Goal: Information Seeking & Learning: Learn about a topic

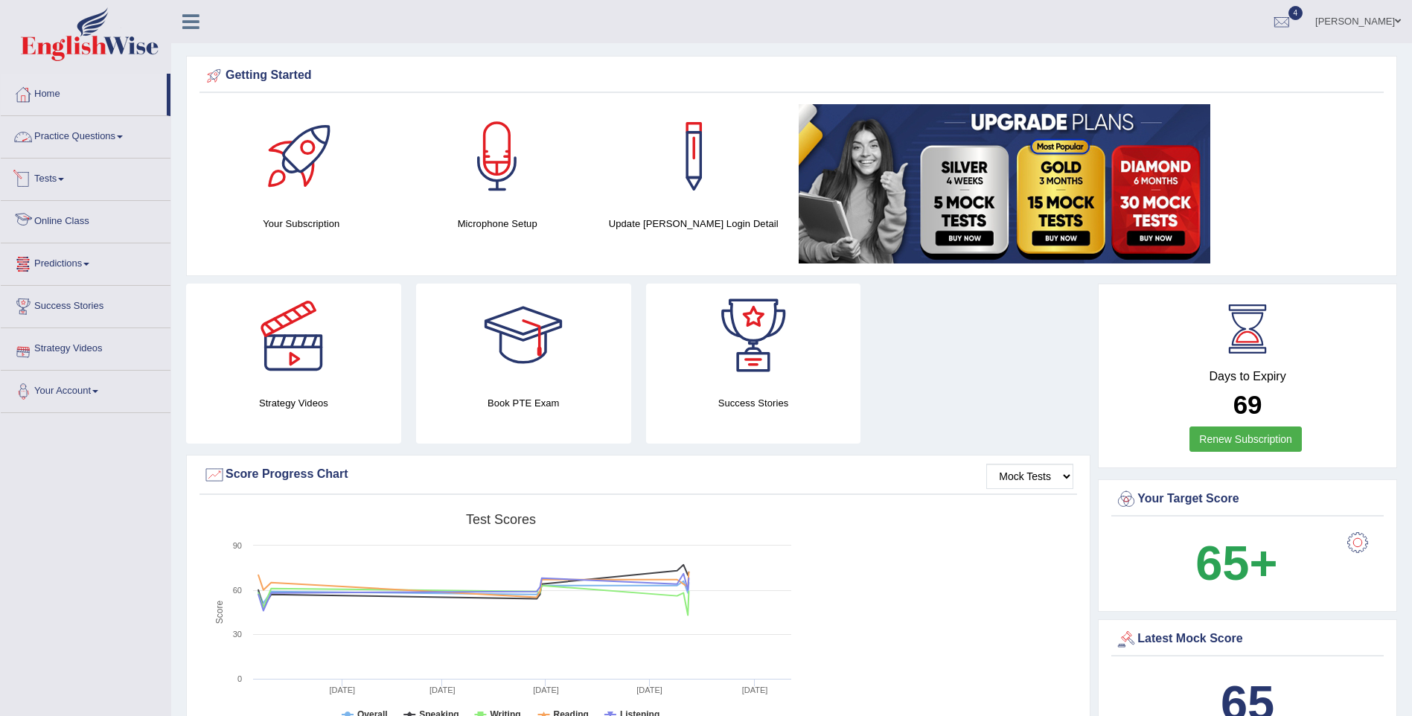
click at [100, 133] on link "Practice Questions" at bounding box center [86, 134] width 170 height 37
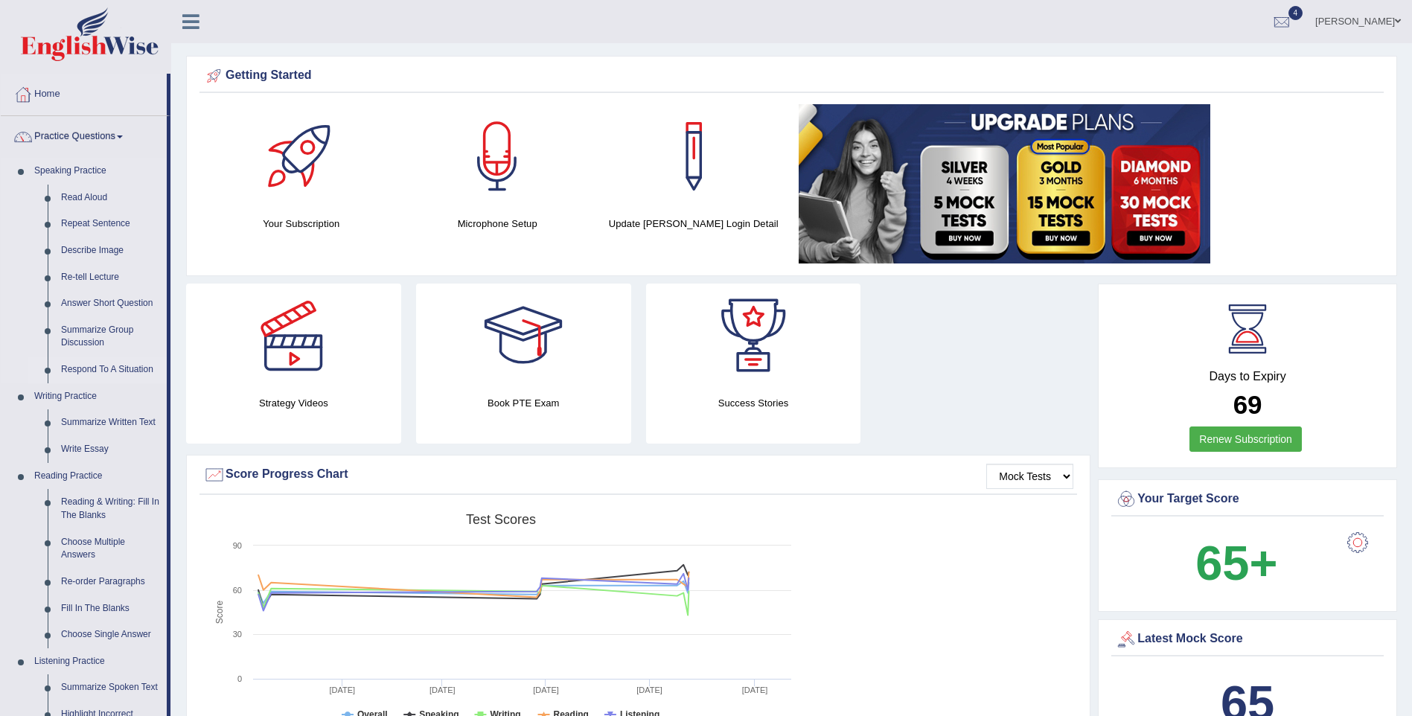
click at [96, 368] on link "Respond To A Situation" at bounding box center [110, 370] width 112 height 27
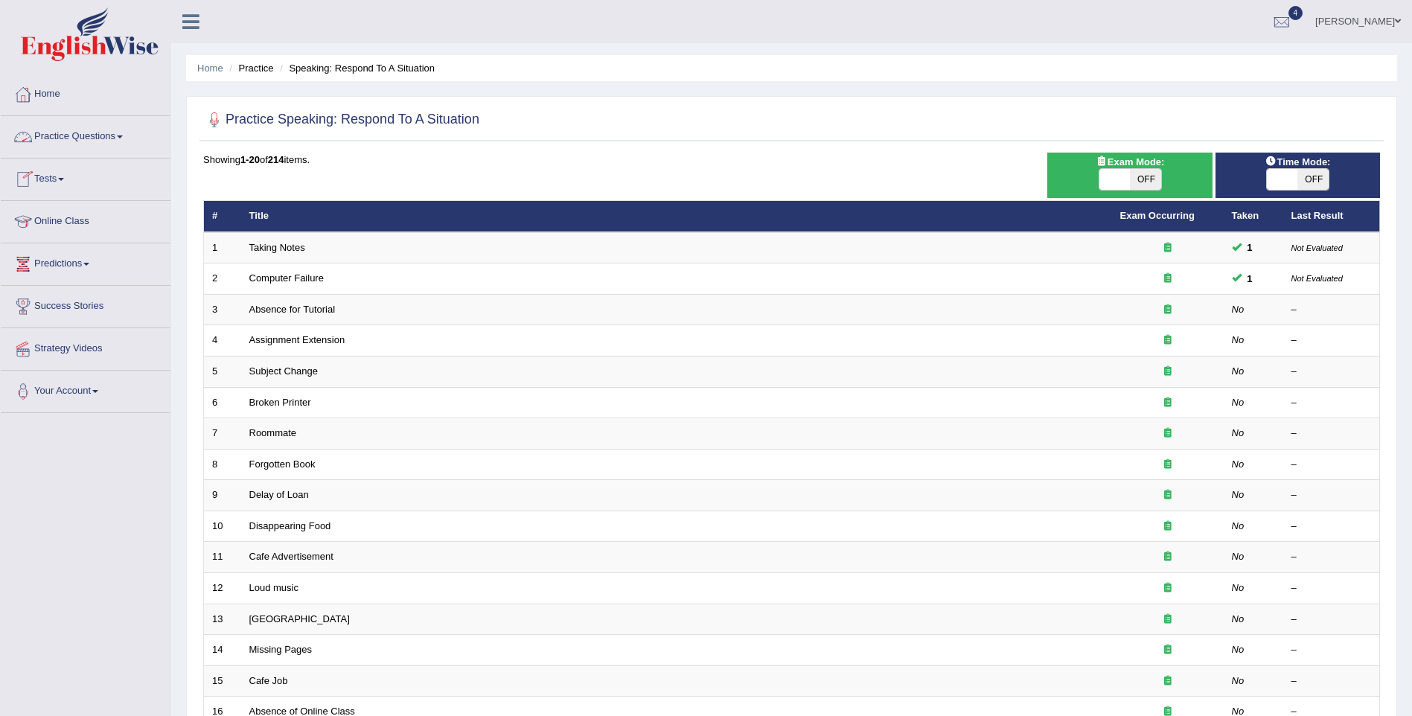
click at [66, 137] on link "Practice Questions" at bounding box center [86, 134] width 170 height 37
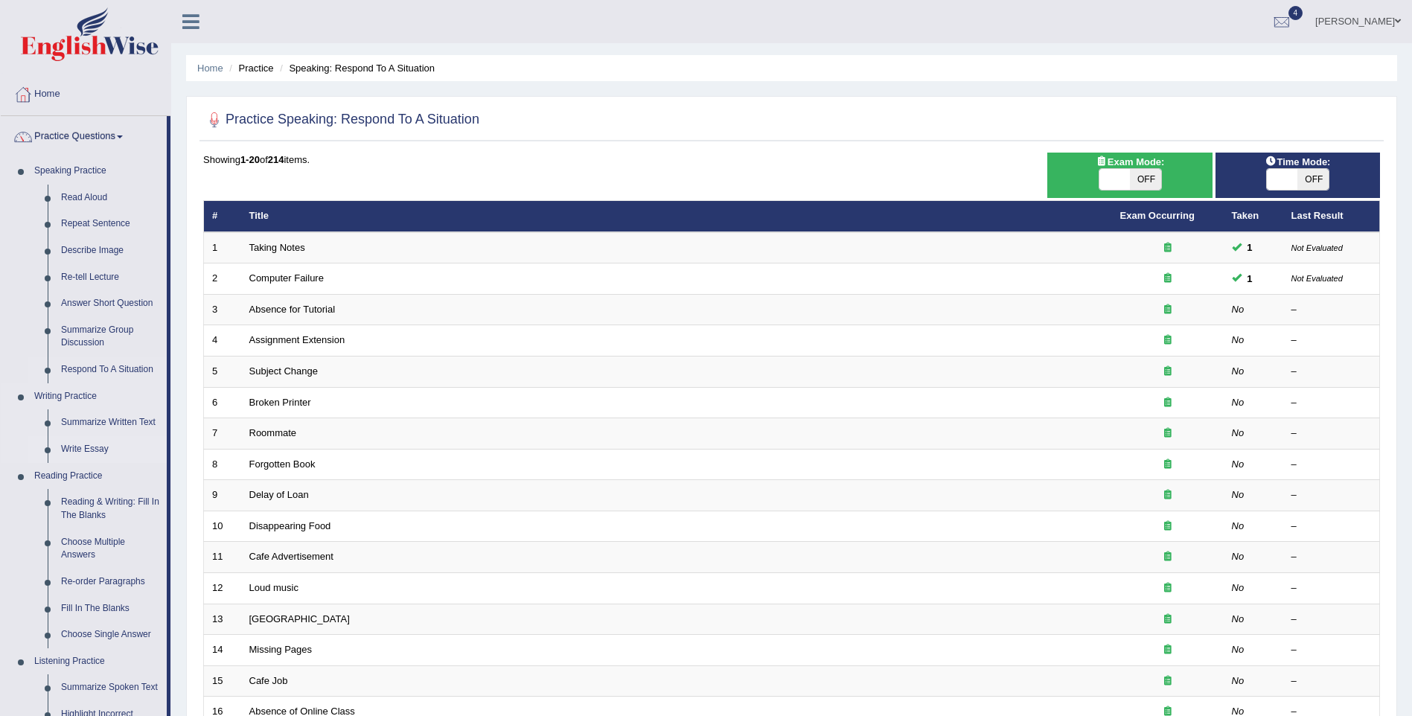
click at [94, 445] on link "Write Essay" at bounding box center [110, 449] width 112 height 27
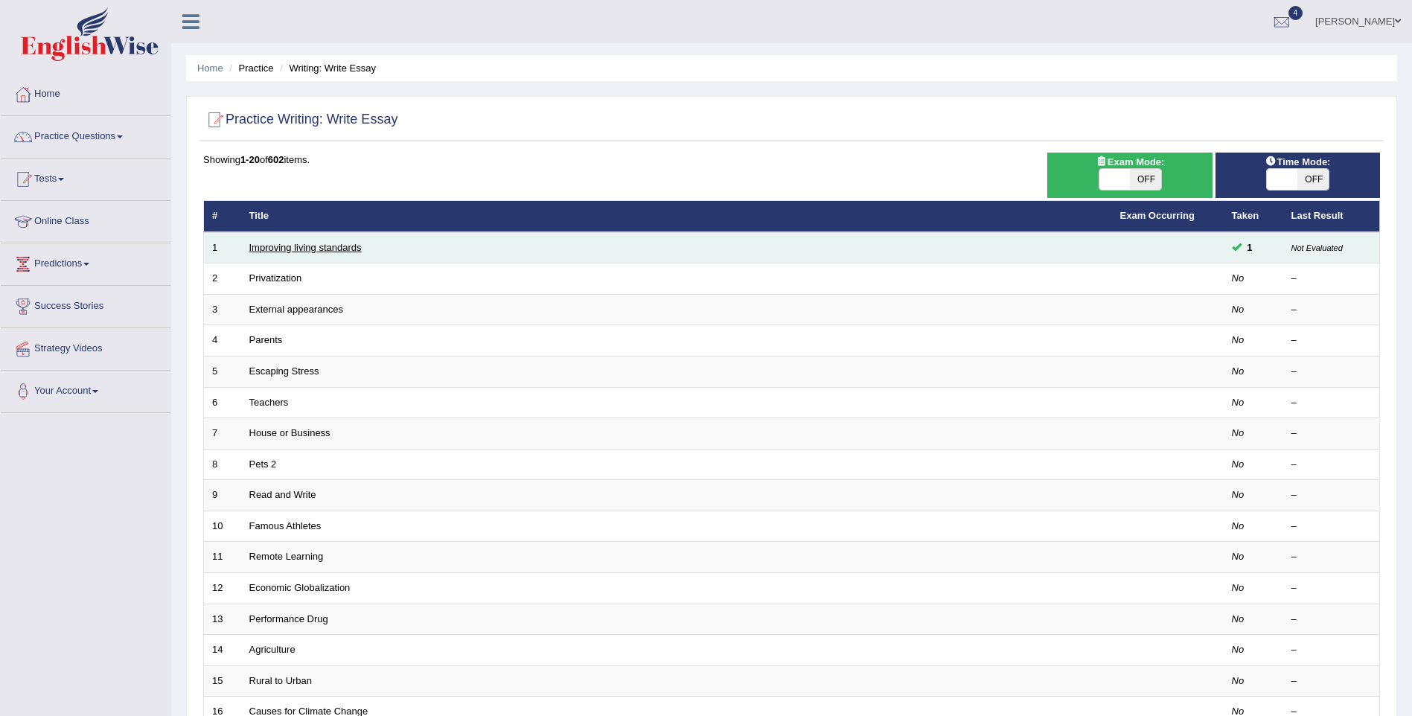
click at [290, 249] on link "Improving living standards" at bounding box center [305, 247] width 112 height 11
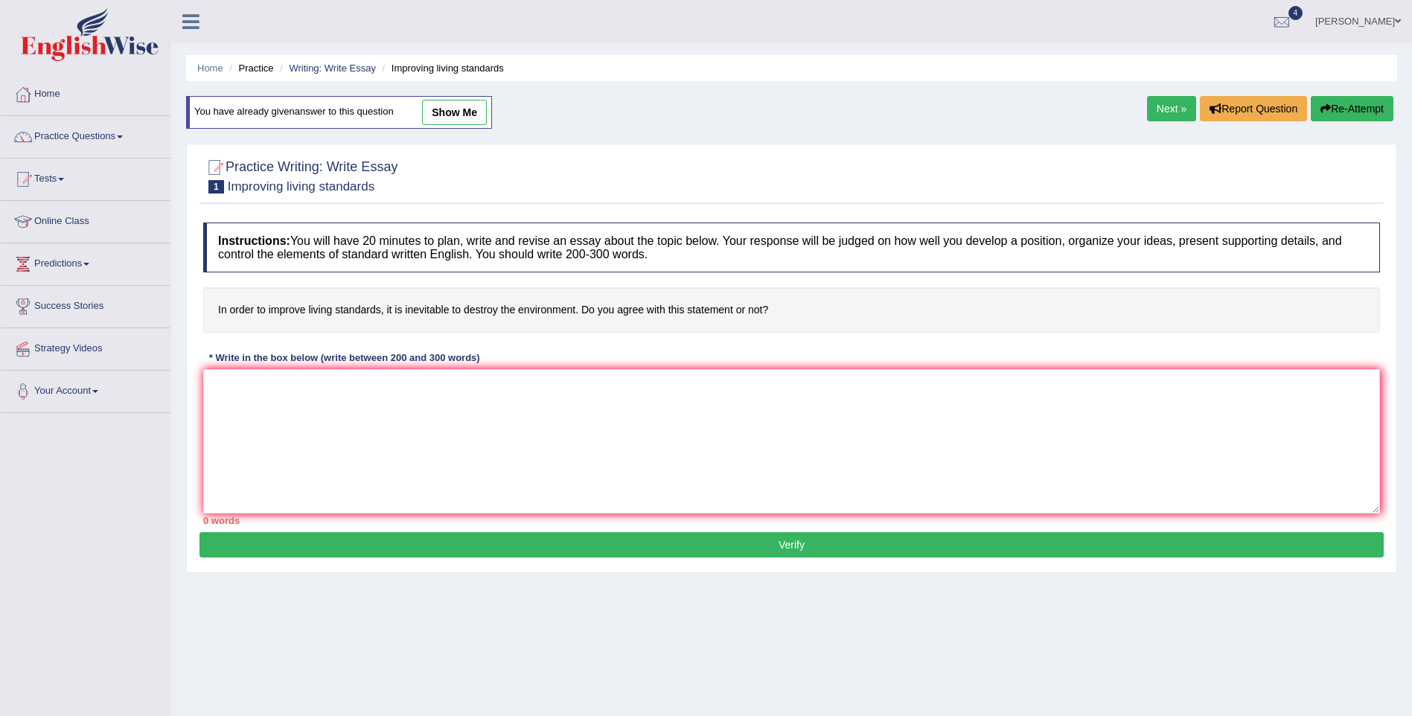
click at [470, 109] on link "show me" at bounding box center [454, 112] width 65 height 25
type textarea "n today's rapidly changing world, the impact of [topic] has become a matter of …"
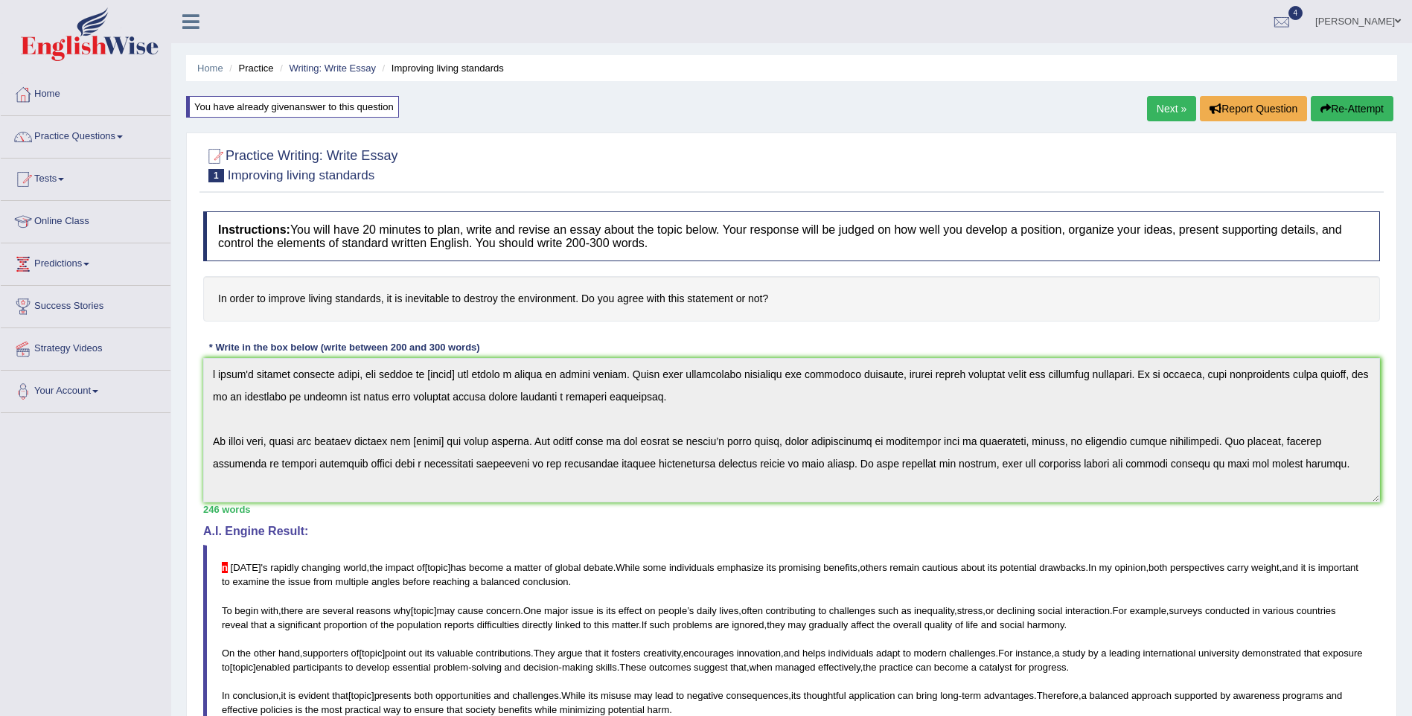
click at [1167, 101] on link "Next »" at bounding box center [1171, 108] width 49 height 25
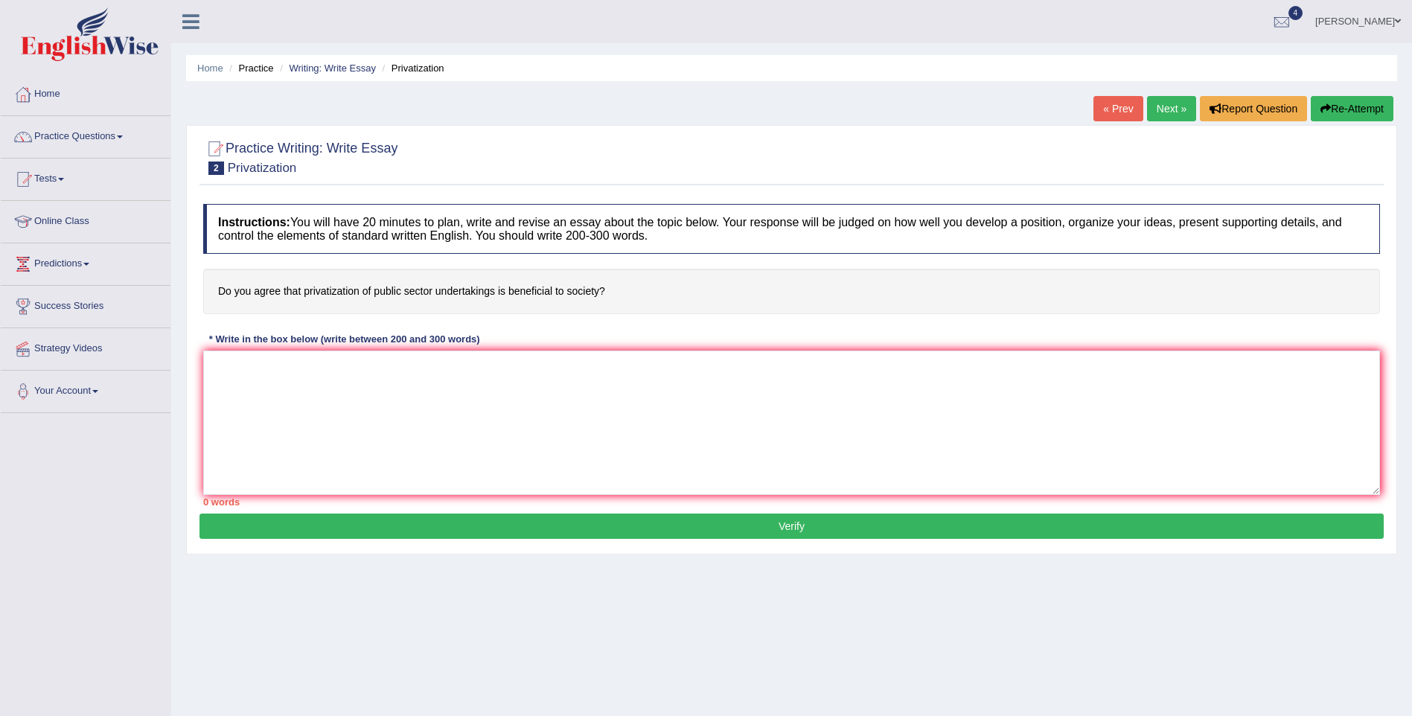
click at [1167, 101] on link "Next »" at bounding box center [1171, 108] width 49 height 25
click at [83, 131] on link "Practice Questions" at bounding box center [86, 134] width 170 height 37
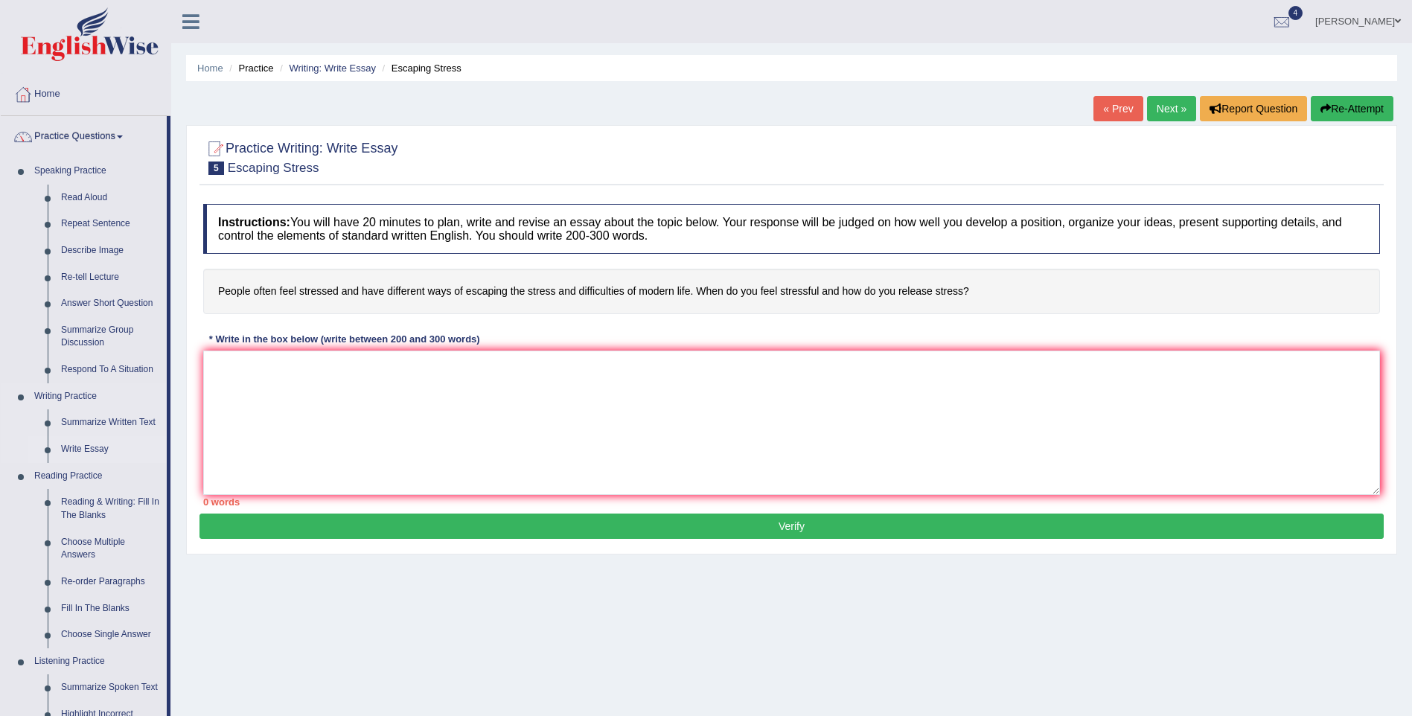
click at [80, 444] on link "Write Essay" at bounding box center [110, 449] width 112 height 27
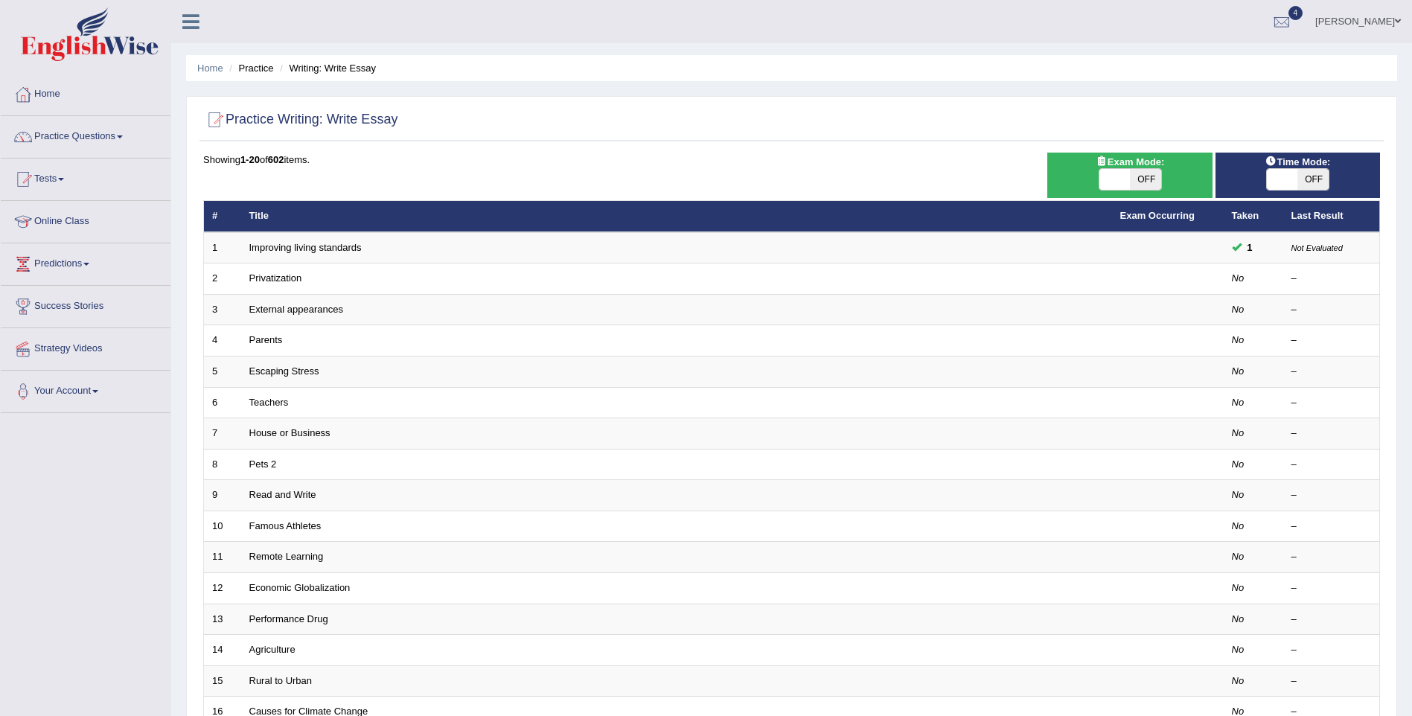
click at [1148, 177] on span "OFF" at bounding box center [1145, 179] width 31 height 21
checkbox input "true"
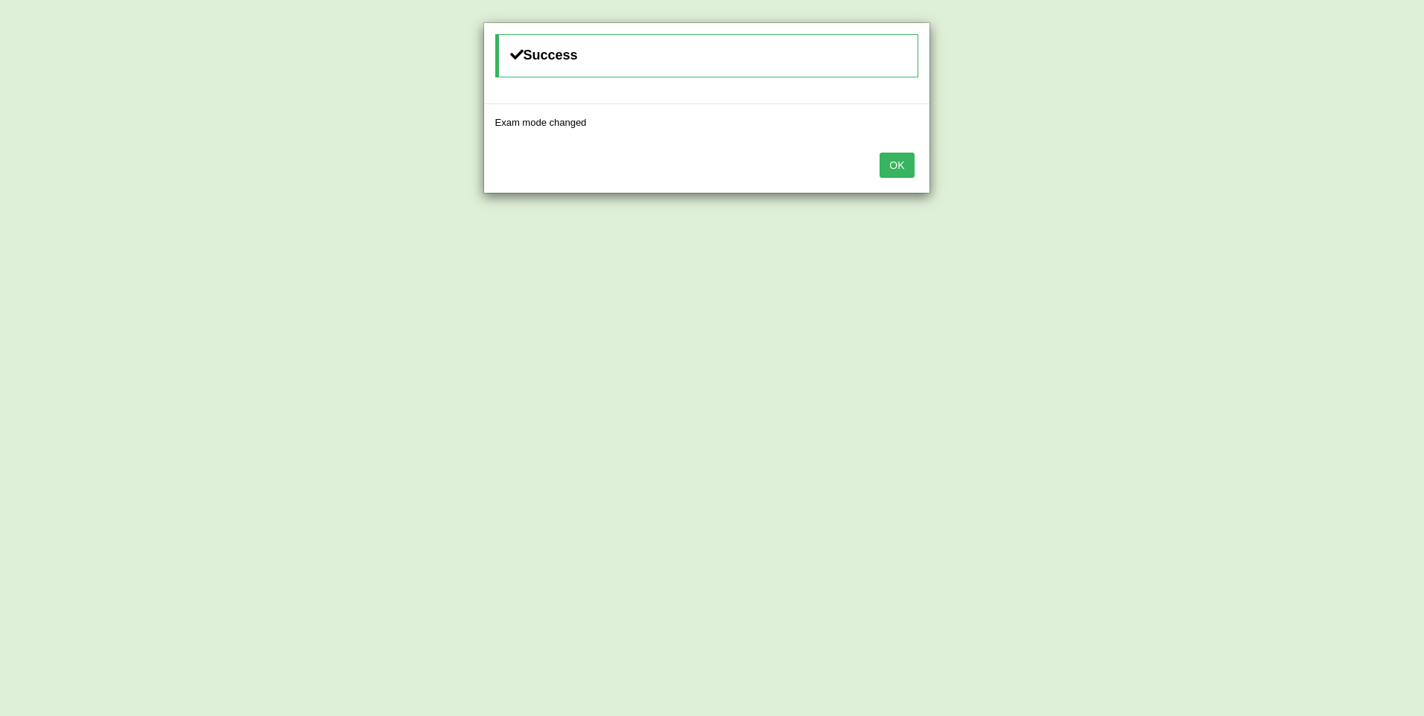
click at [902, 167] on button "OK" at bounding box center [896, 165] width 34 height 25
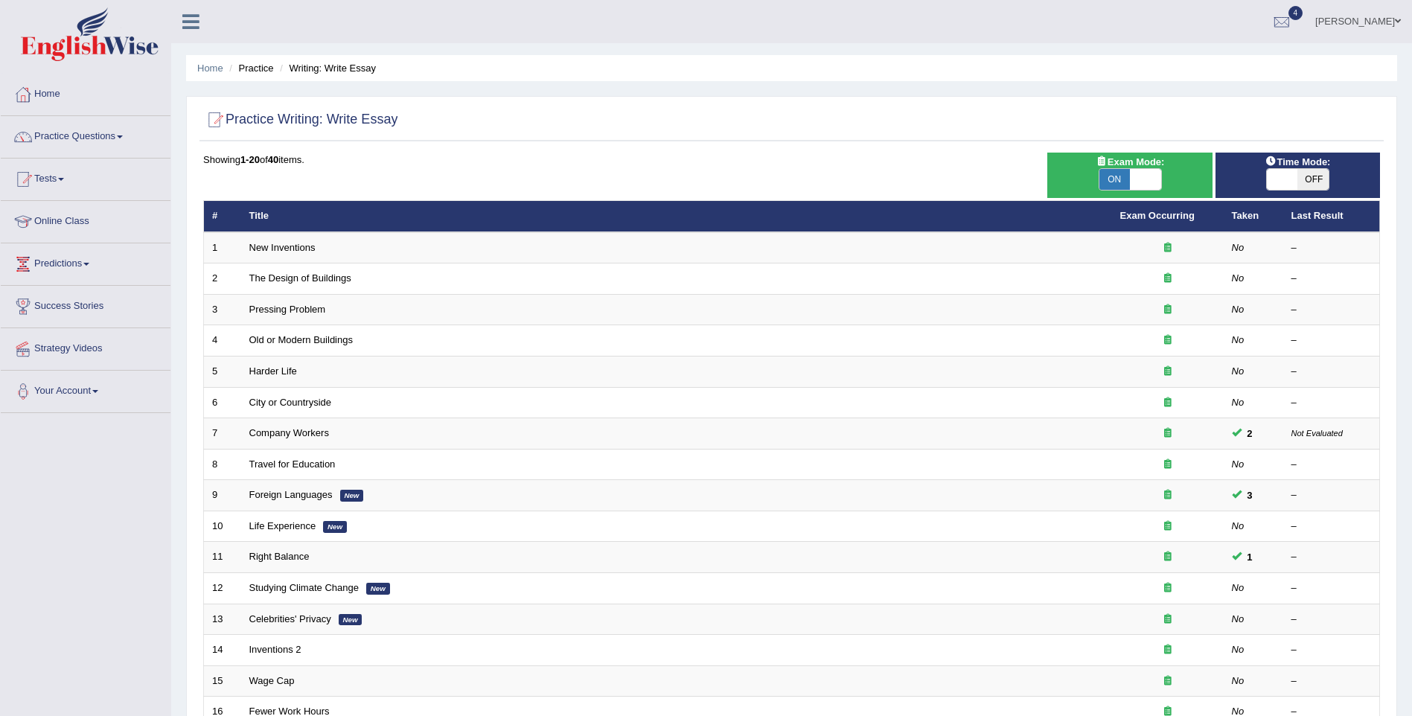
click at [1309, 178] on span "OFF" at bounding box center [1313, 179] width 31 height 21
checkbox input "true"
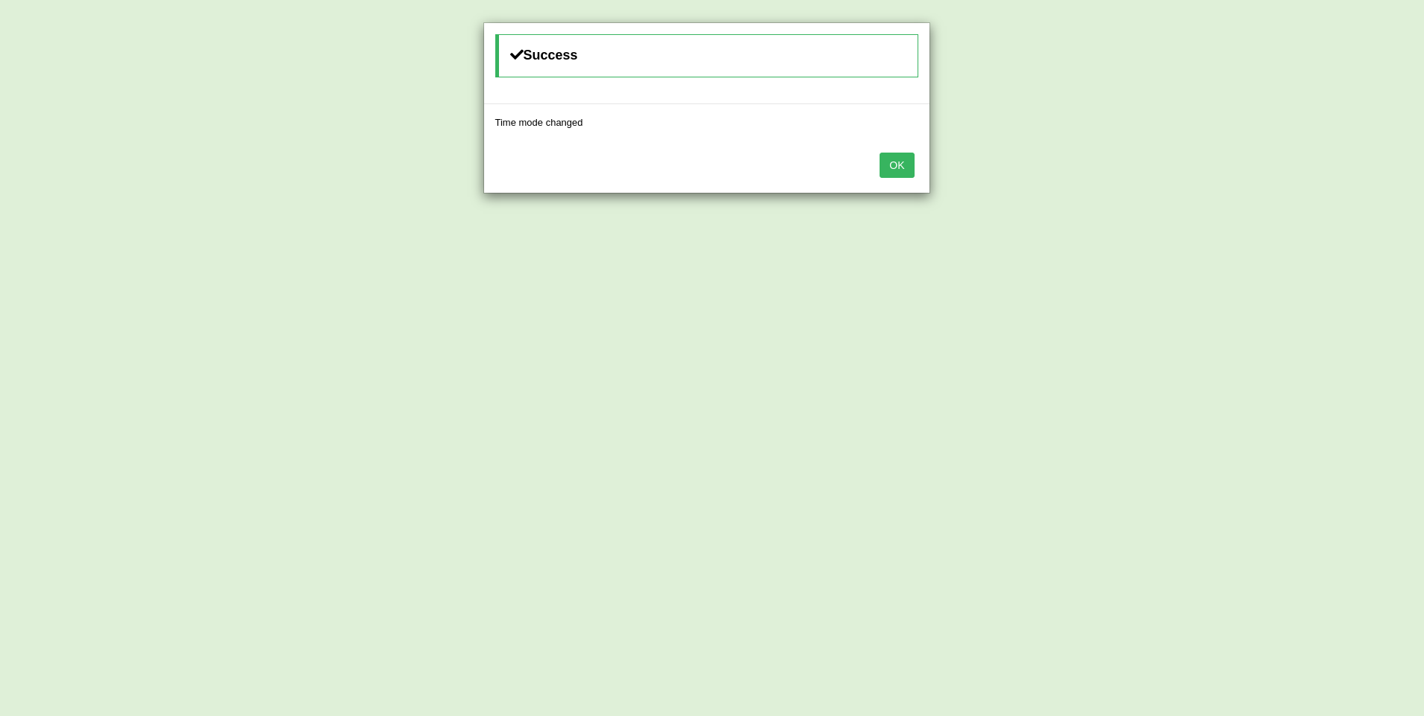
click at [903, 163] on button "OK" at bounding box center [896, 165] width 34 height 25
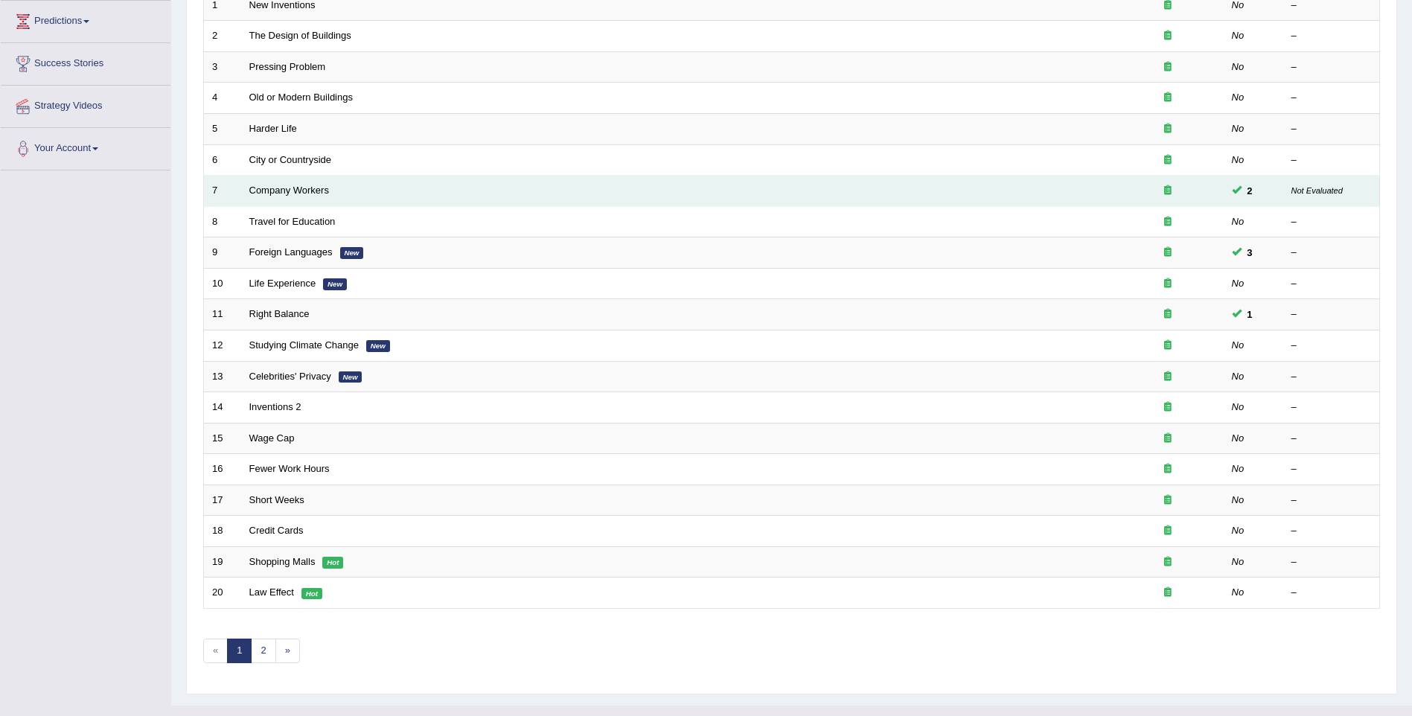
scroll to position [270, 0]
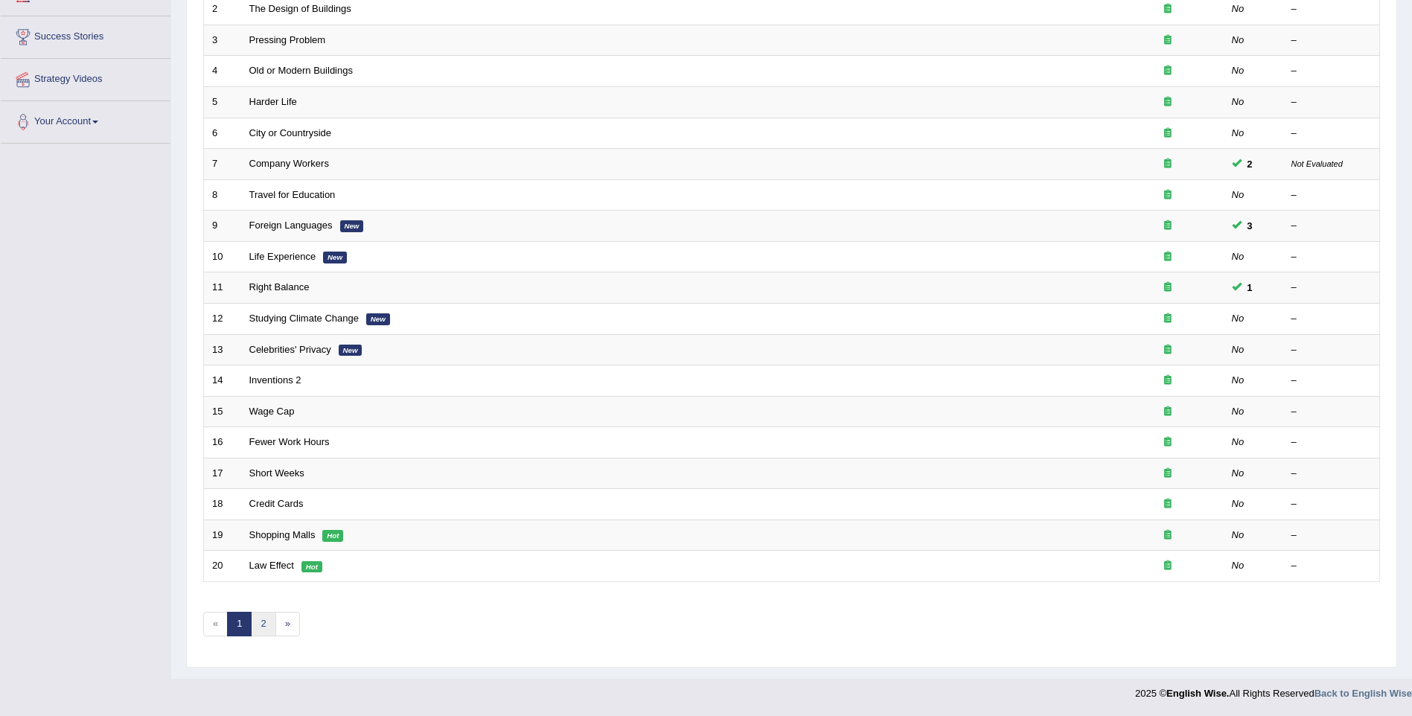
click at [268, 622] on link "2" at bounding box center [263, 624] width 25 height 25
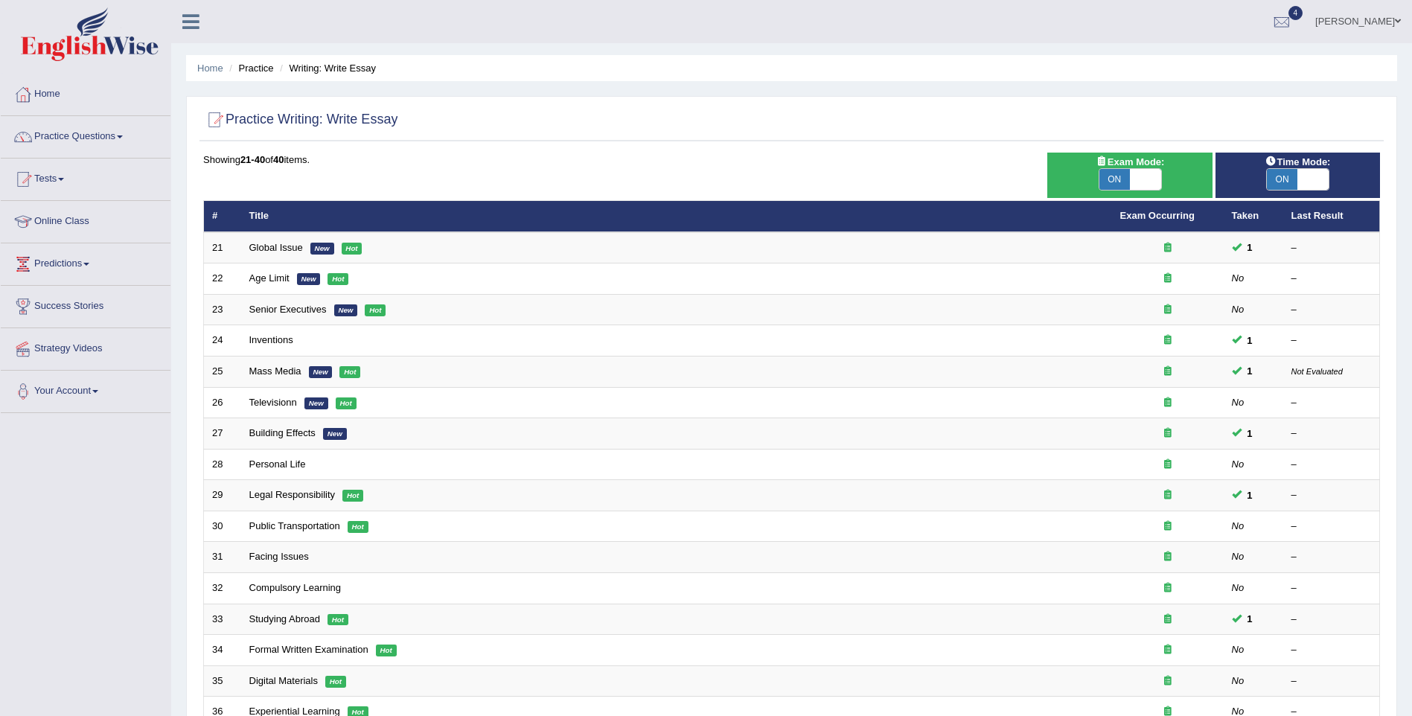
click at [82, 138] on link "Practice Questions" at bounding box center [86, 134] width 170 height 37
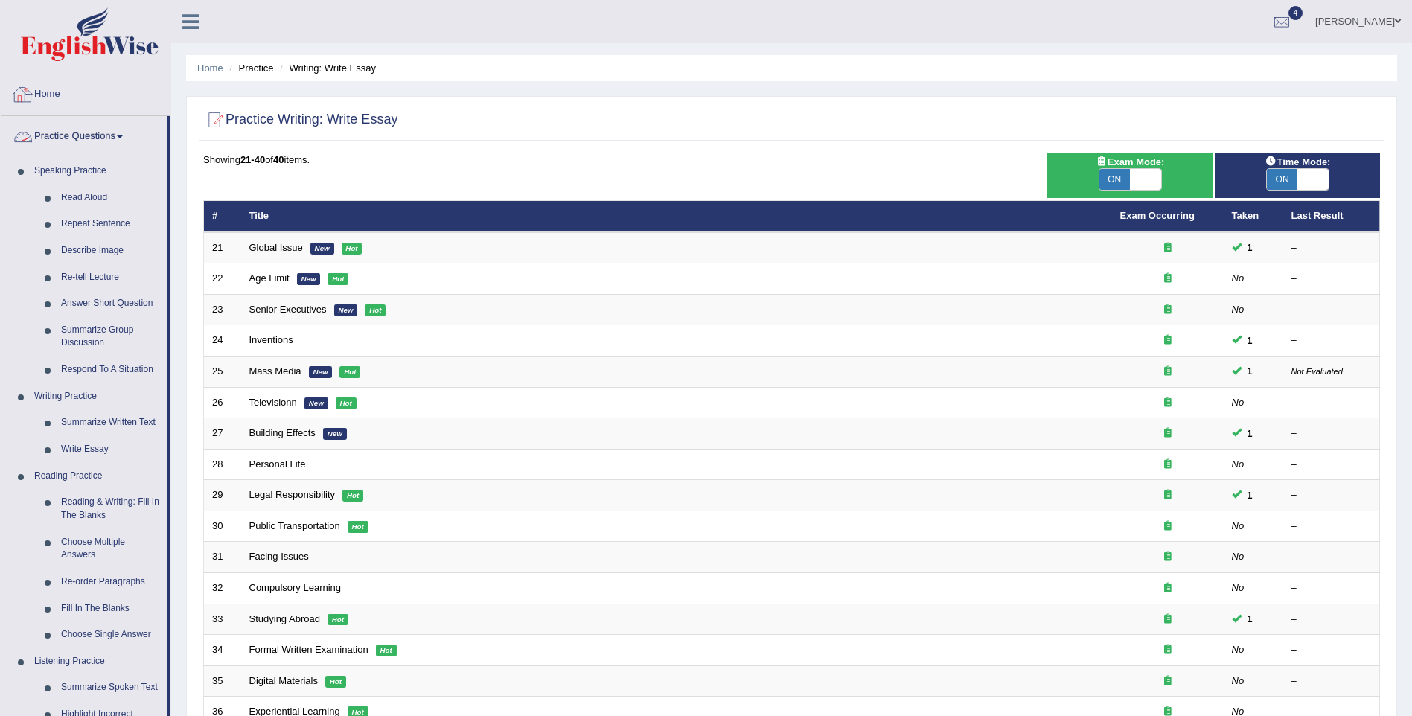
click at [51, 93] on link "Home" at bounding box center [86, 92] width 170 height 37
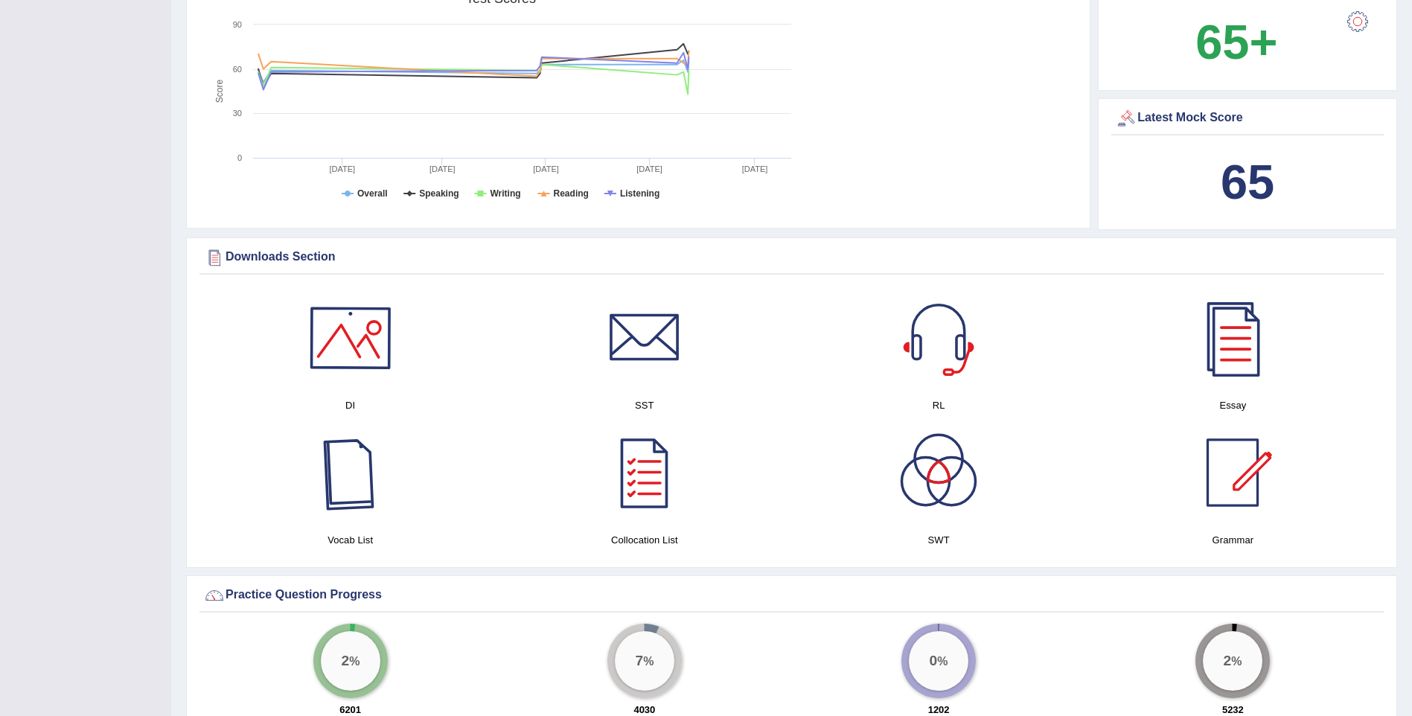
scroll to position [596, 0]
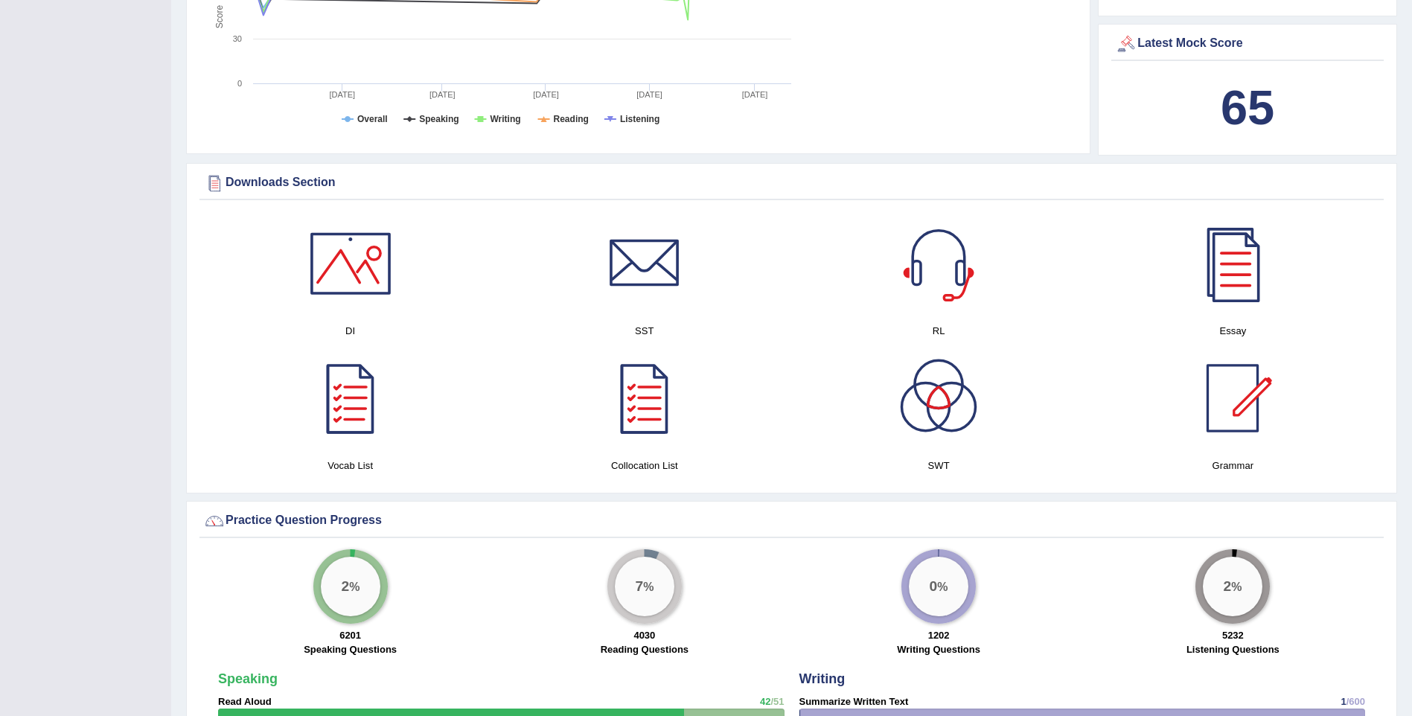
click at [358, 265] on div at bounding box center [351, 263] width 104 height 104
click at [662, 256] on div at bounding box center [645, 263] width 104 height 104
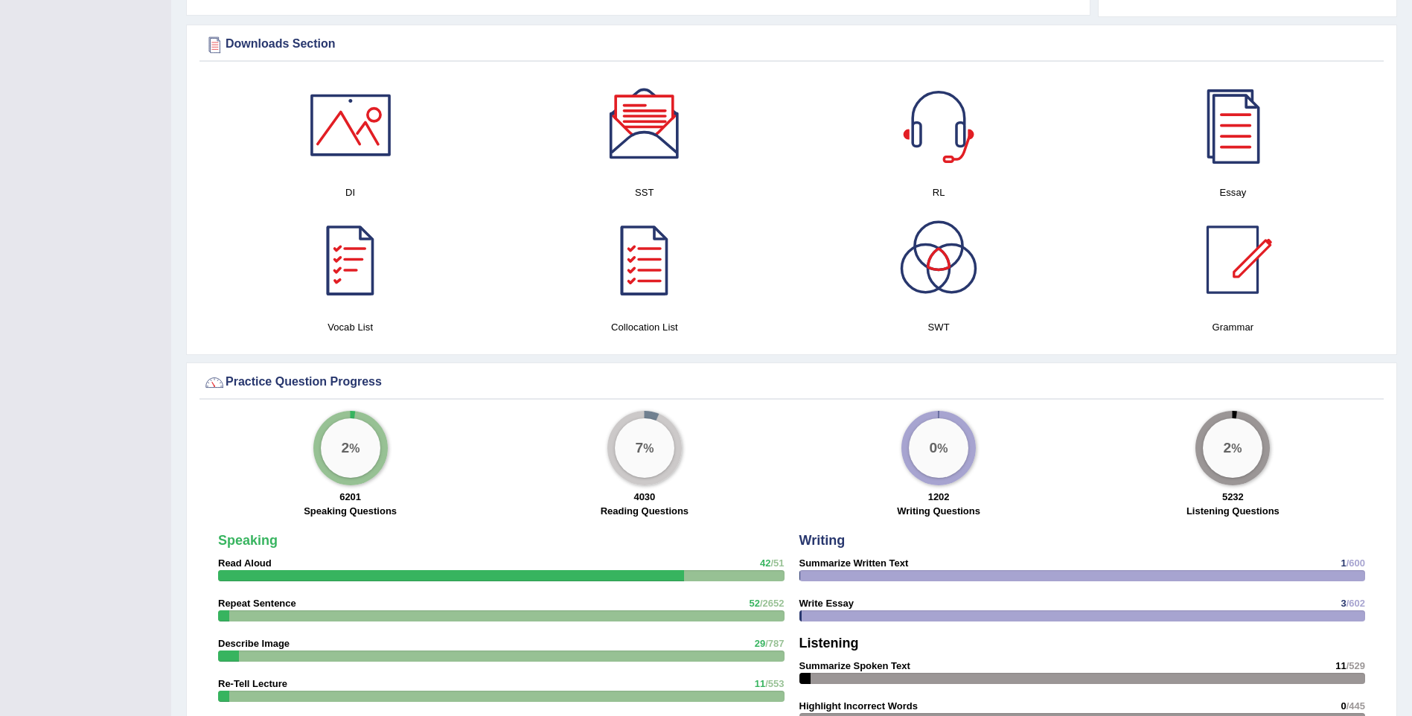
scroll to position [745, 0]
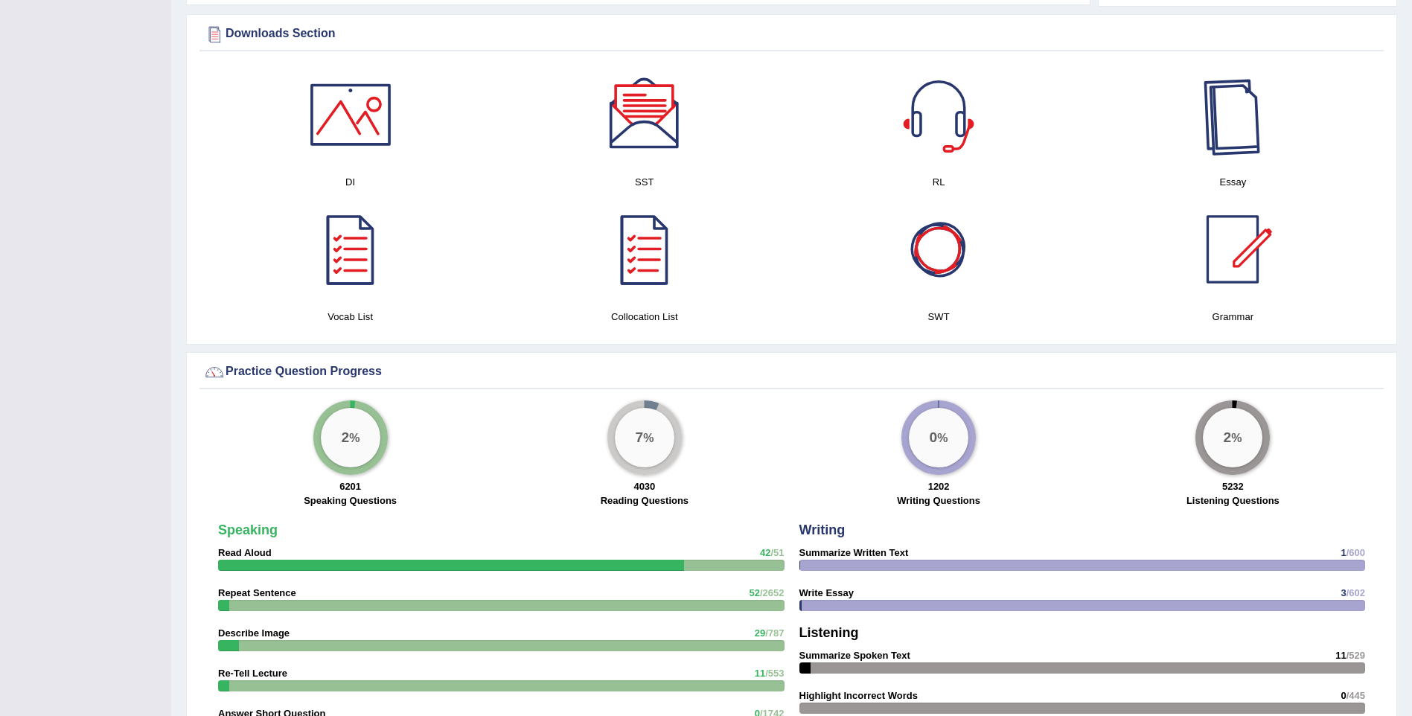
click at [1217, 135] on div at bounding box center [1233, 115] width 104 height 104
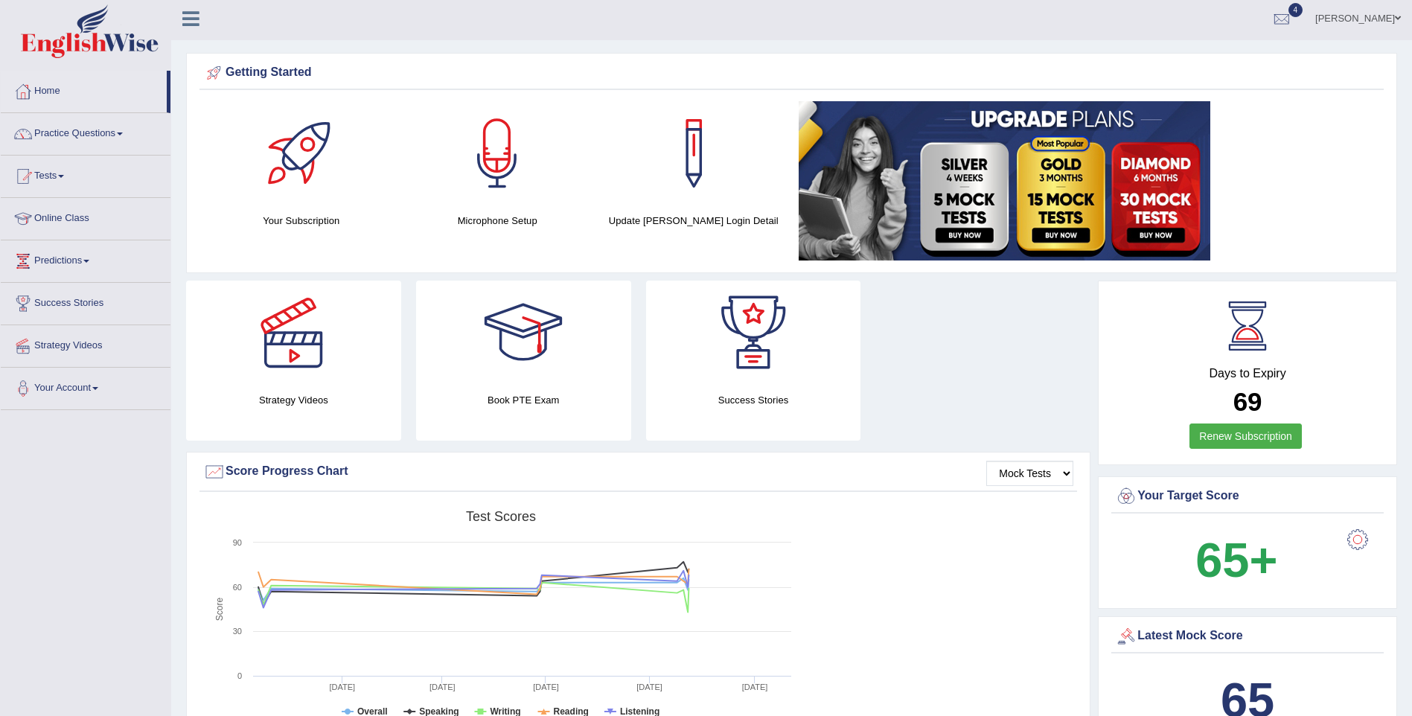
scroll to position [0, 0]
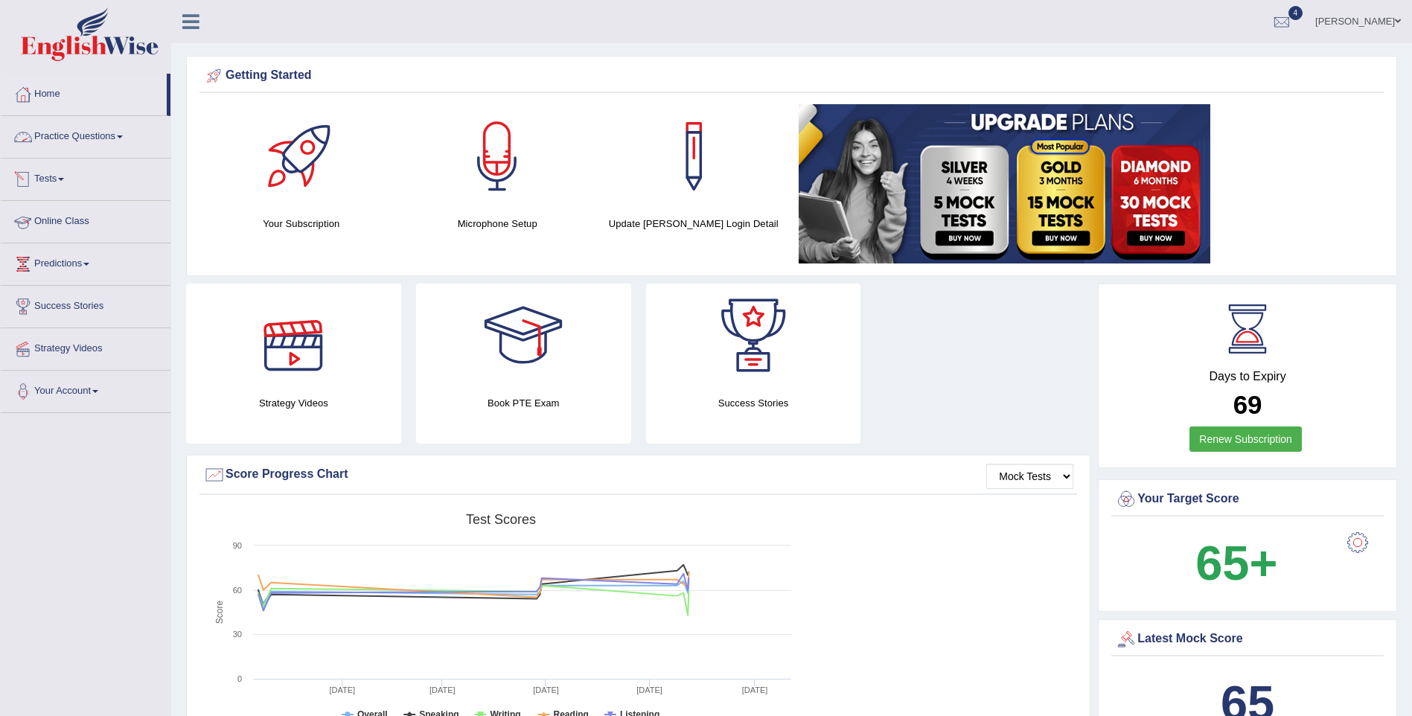
click at [71, 133] on link "Practice Questions" at bounding box center [86, 134] width 170 height 37
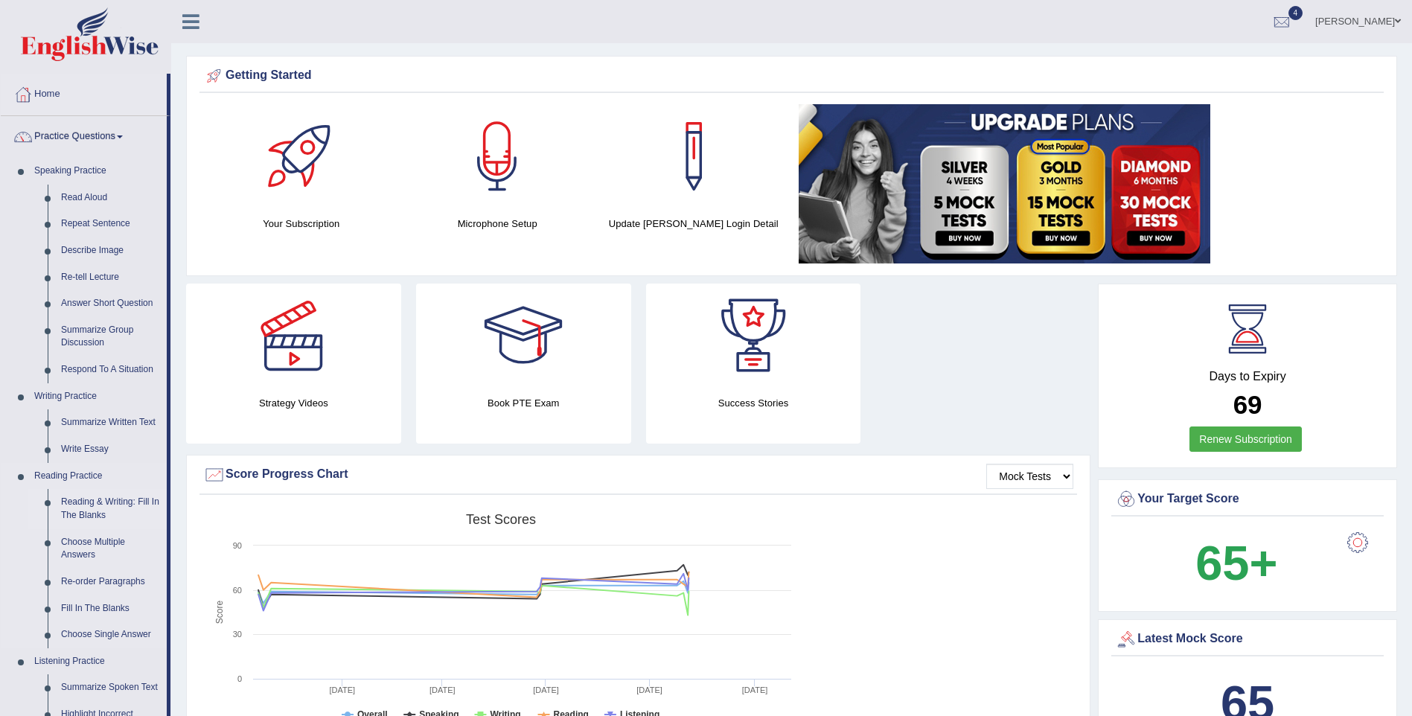
click at [92, 509] on link "Reading & Writing: Fill In The Blanks" at bounding box center [110, 508] width 112 height 39
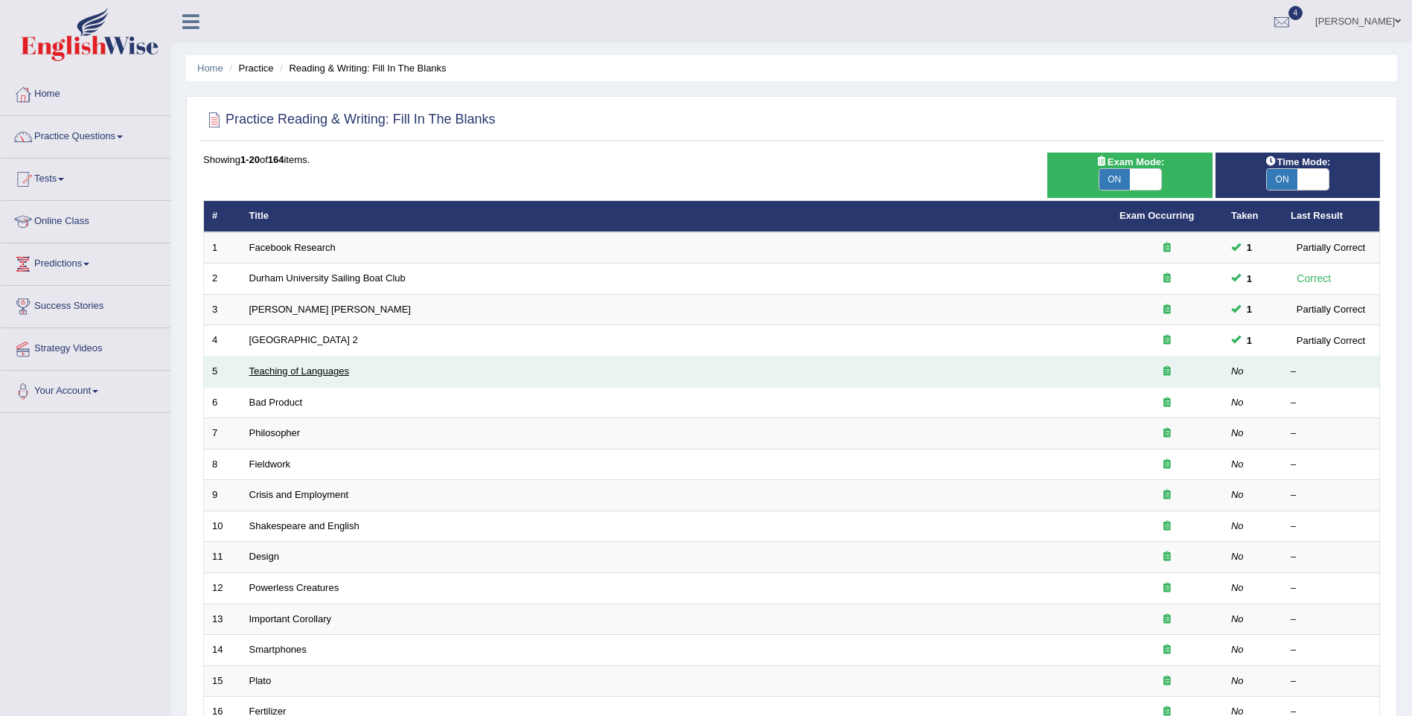
click at [283, 370] on link "Teaching of Languages" at bounding box center [299, 371] width 100 height 11
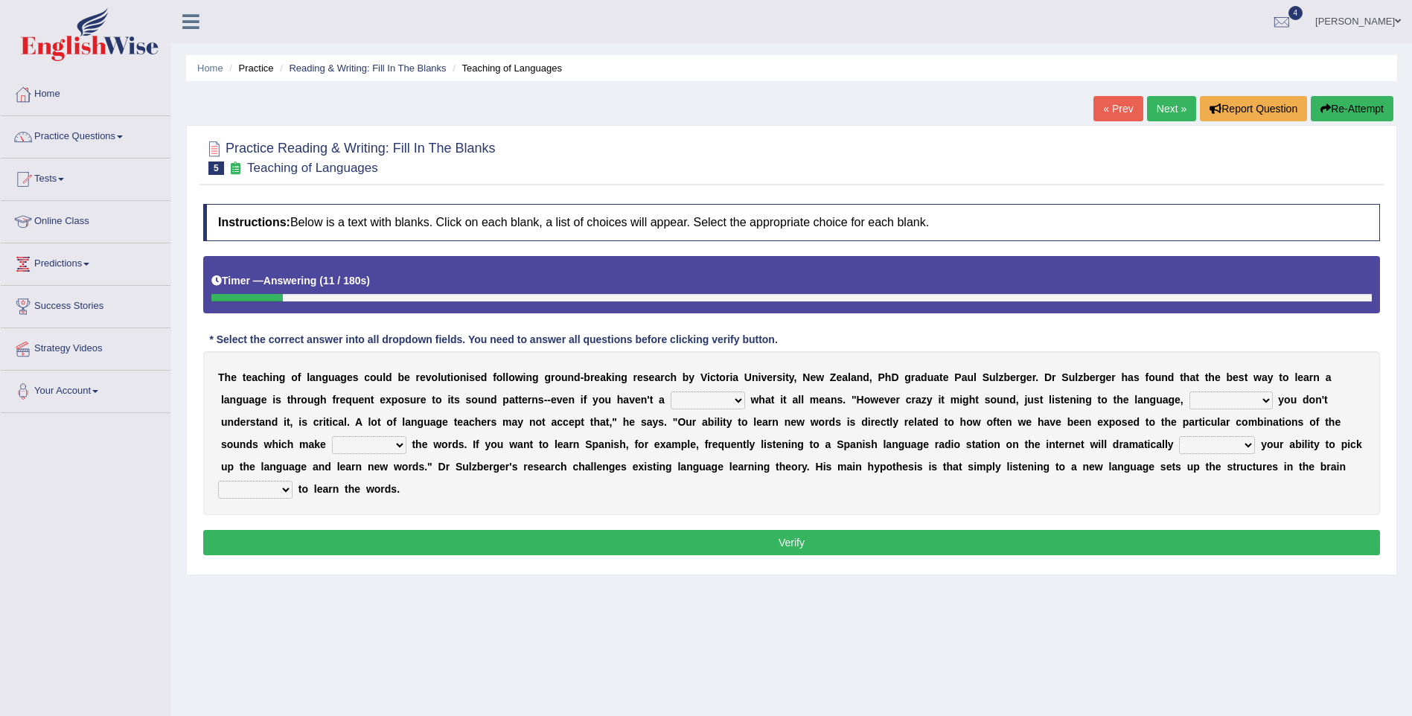
click at [671, 401] on select "dew claw clue due" at bounding box center [708, 401] width 74 height 18
select select "clue"
click at [671, 392] on select "dew claw clue due" at bounding box center [708, 401] width 74 height 18
click at [1190, 398] on select "but also all together even though if so" at bounding box center [1231, 401] width 83 height 18
select select "but also"
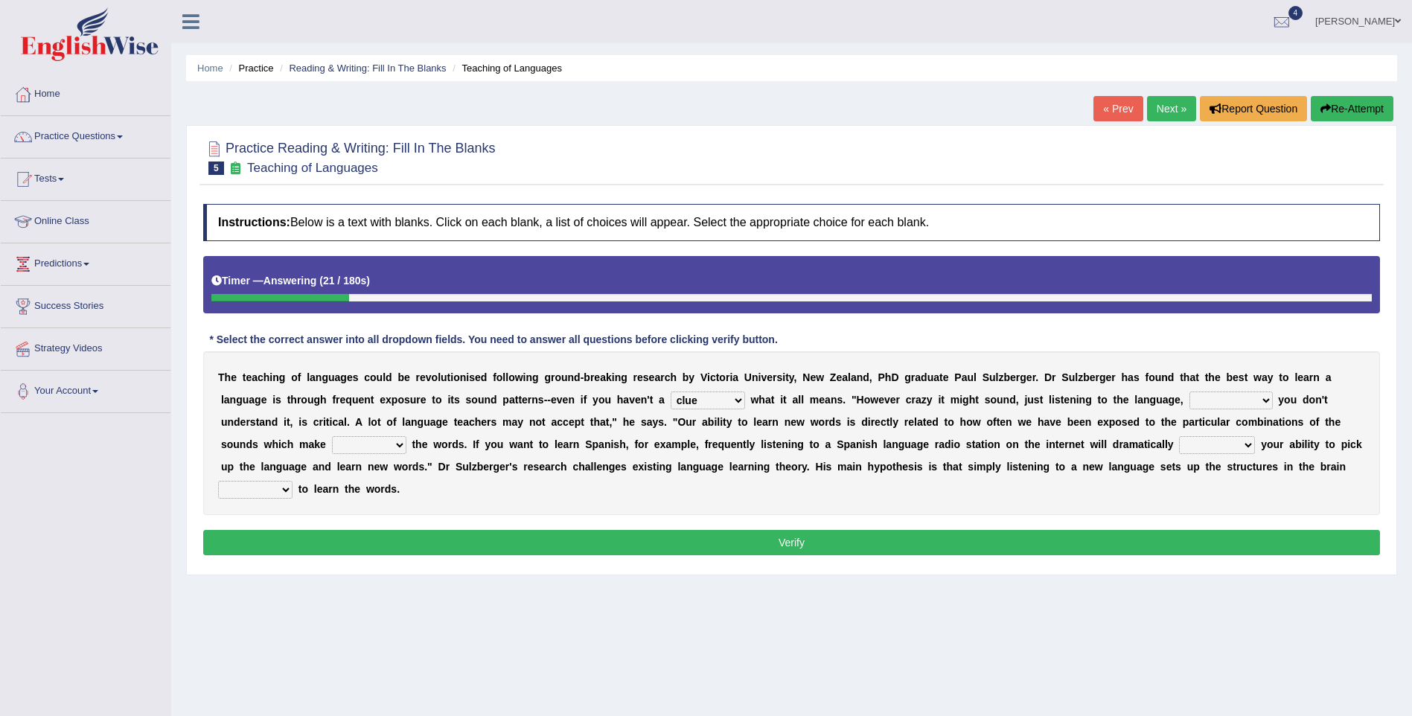
click at [1190, 392] on select "but also all together even though if so" at bounding box center [1231, 401] width 83 height 18
click at [407, 436] on select "down up of on" at bounding box center [369, 445] width 74 height 18
select select "up"
click at [407, 436] on select "down up of on" at bounding box center [369, 445] width 74 height 18
click at [1179, 439] on select "evaluate exaggerate describe boost" at bounding box center [1217, 445] width 76 height 18
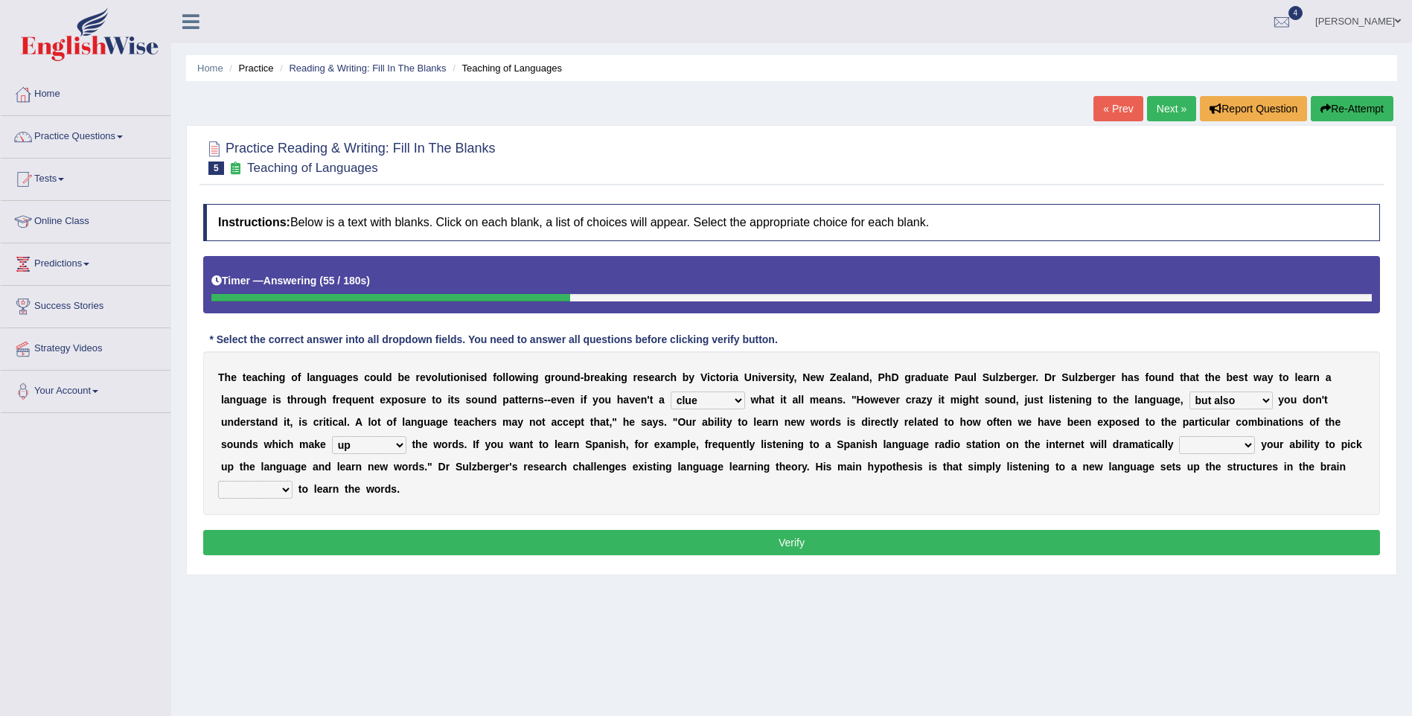
select select "boost"
click at [1179, 436] on select "evaluate exaggerate describe boost" at bounding box center [1217, 445] width 76 height 18
click at [293, 481] on select "requiring required directed to require" at bounding box center [255, 490] width 74 height 18
select select "required"
click at [293, 481] on select "requiring required directed to require" at bounding box center [255, 490] width 74 height 18
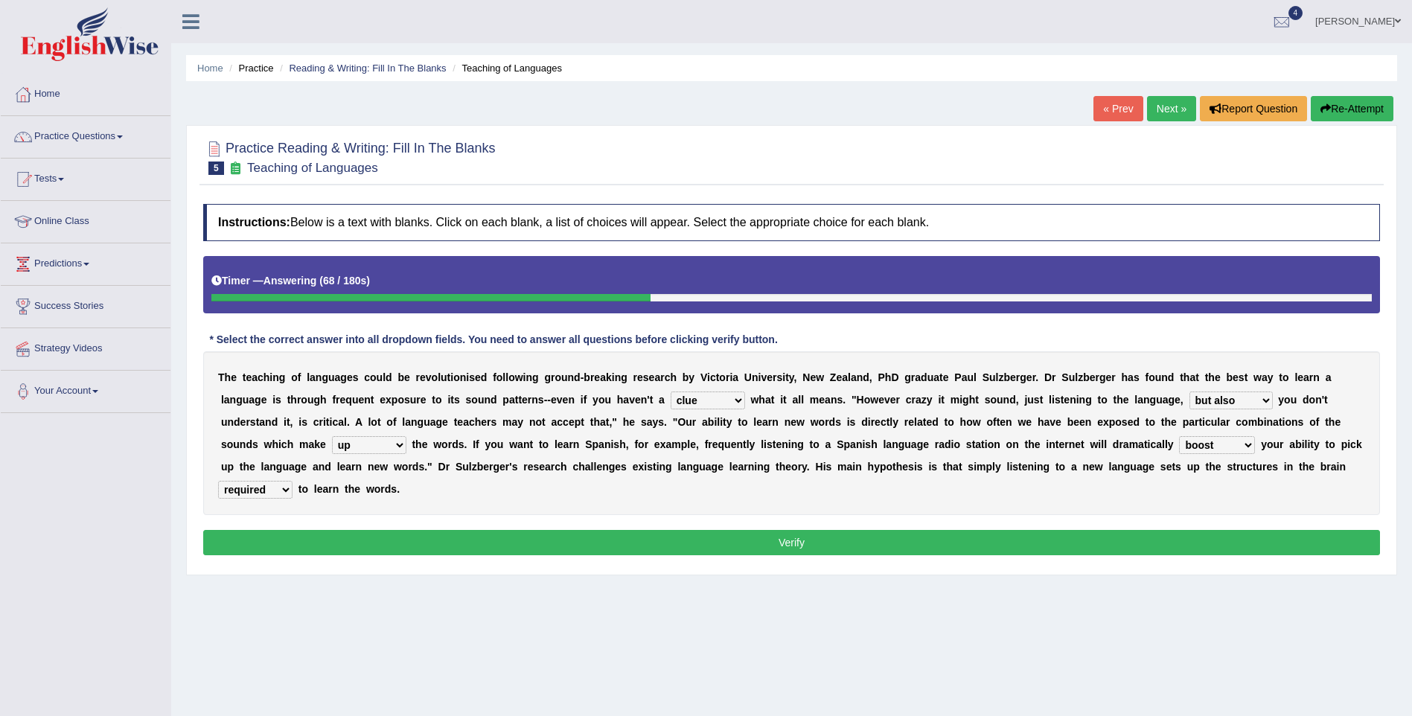
click at [1032, 530] on button "Verify" at bounding box center [791, 542] width 1177 height 25
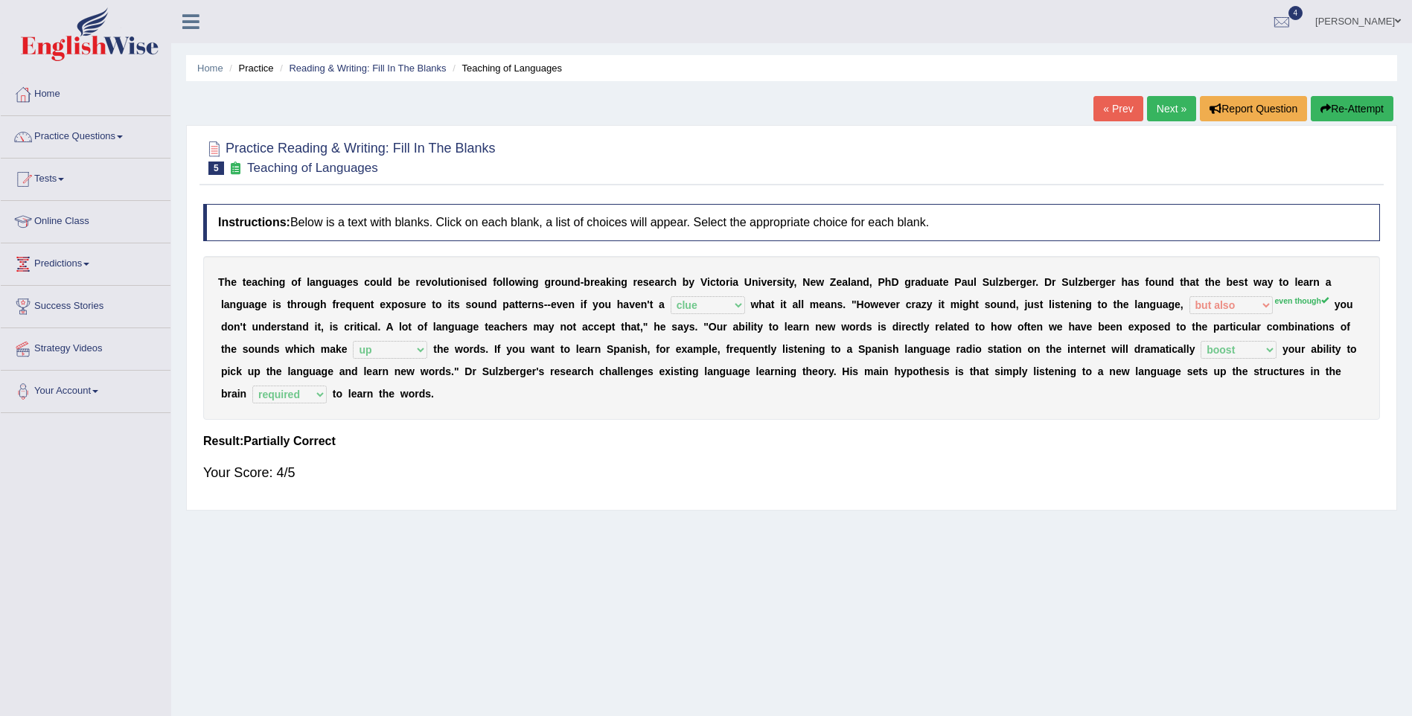
click at [1150, 114] on link "Next »" at bounding box center [1171, 108] width 49 height 25
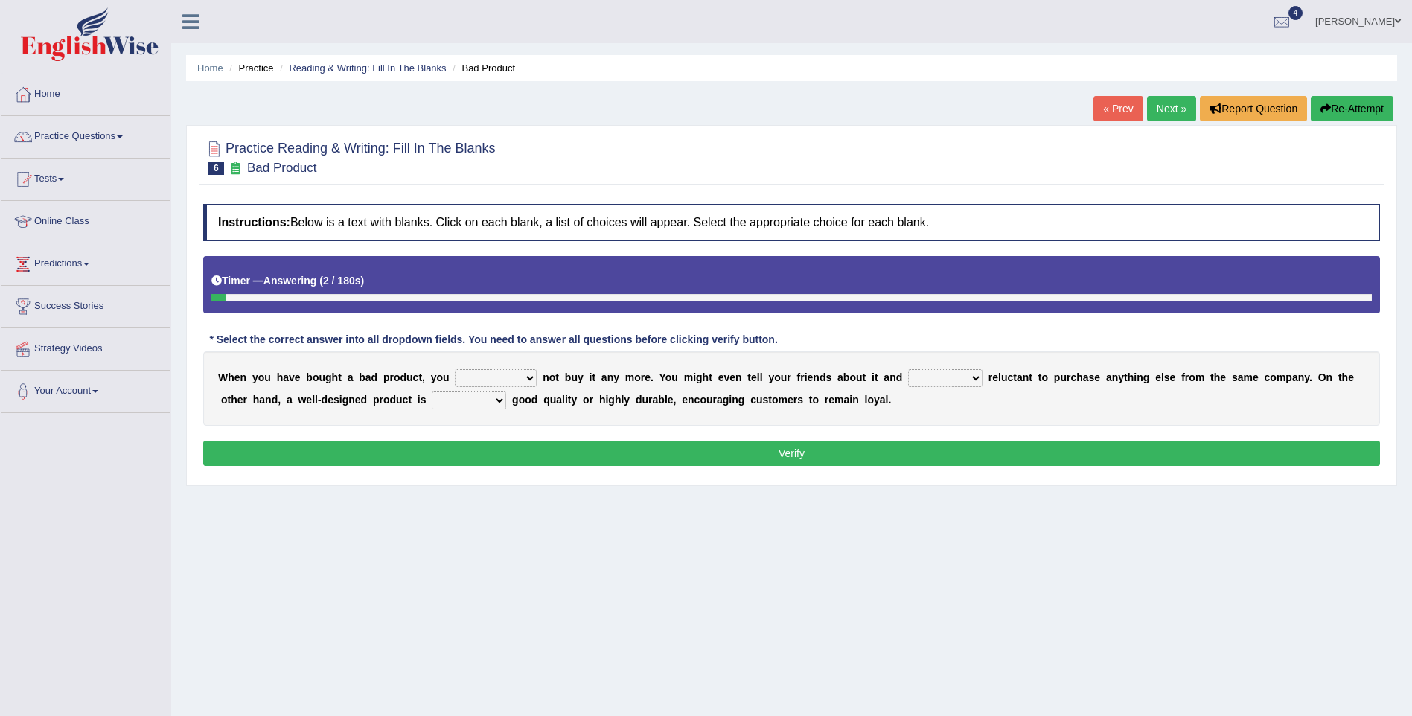
click at [491, 380] on select "would have should have should" at bounding box center [496, 378] width 82 height 18
select select "should"
click at [455, 369] on select "would have should have should" at bounding box center [496, 378] width 82 height 18
click at [908, 376] on select "is are be being" at bounding box center [945, 378] width 74 height 18
select select "being"
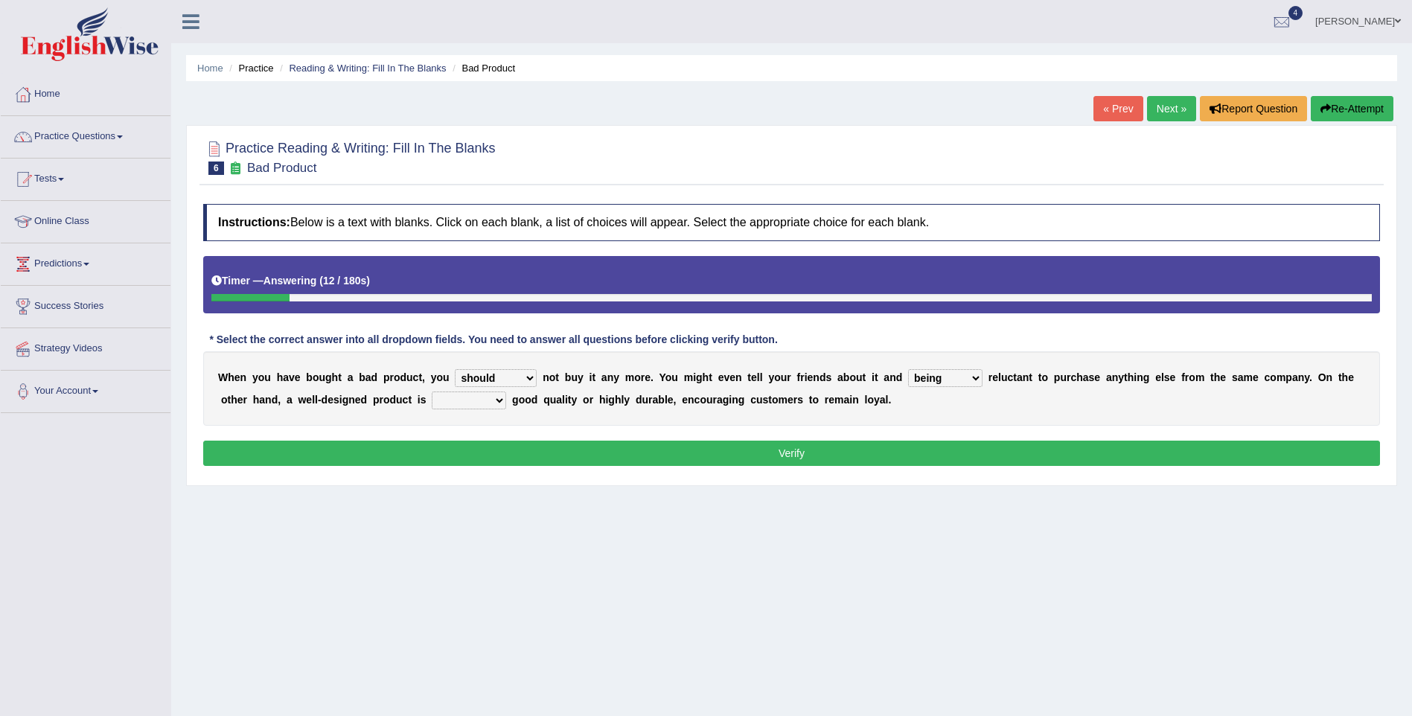
click at [908, 369] on select "is are be being" at bounding box center [945, 378] width 74 height 18
click at [432, 397] on select "both also neither either" at bounding box center [469, 401] width 74 height 18
select select "either"
click at [432, 392] on select "both also neither either" at bounding box center [469, 401] width 74 height 18
click at [398, 455] on button "Verify" at bounding box center [791, 453] width 1177 height 25
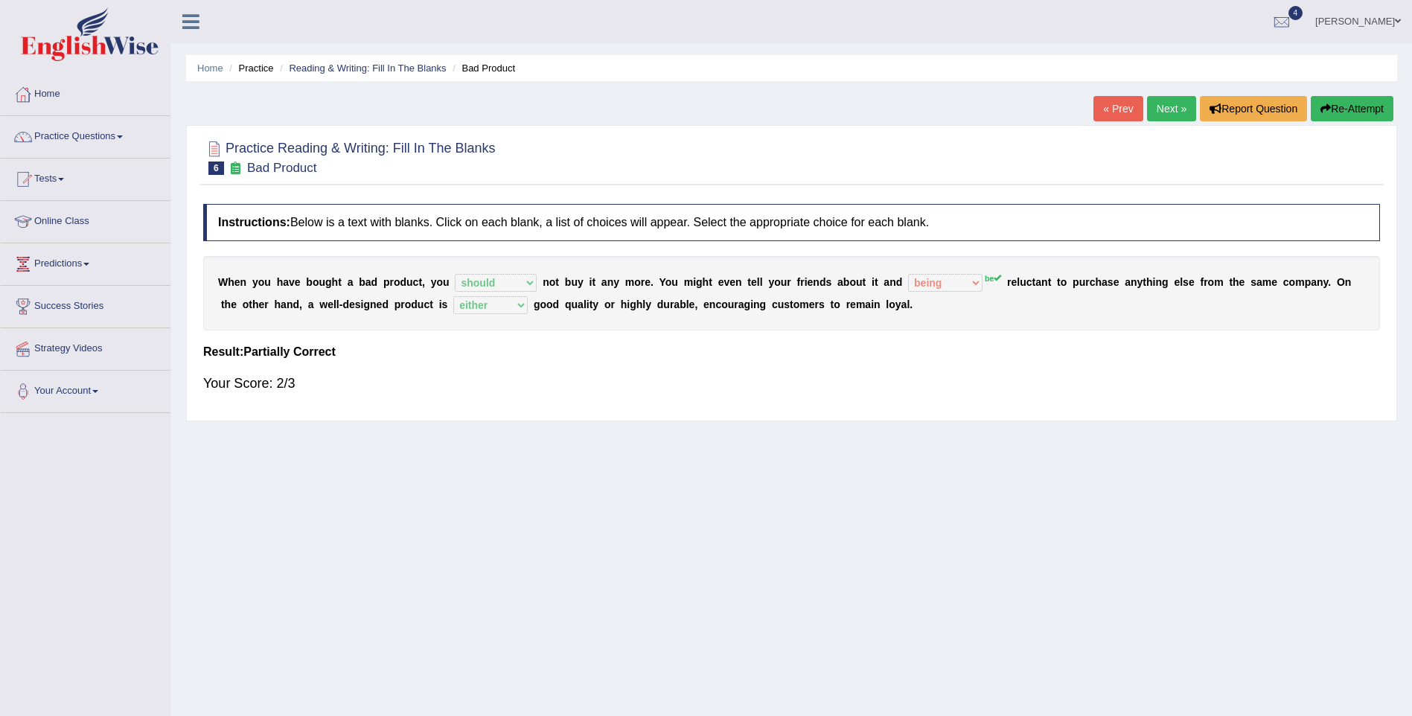
click at [1159, 107] on link "Next »" at bounding box center [1171, 108] width 49 height 25
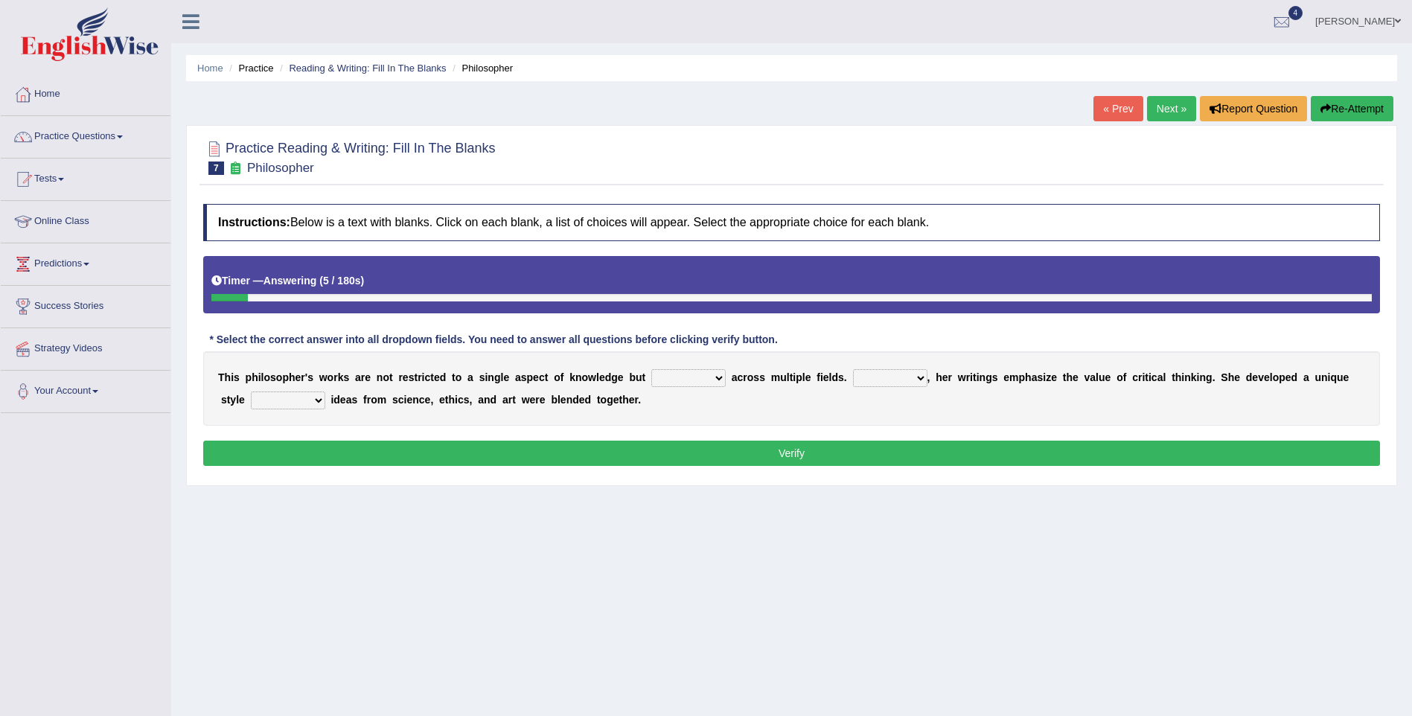
click at [678, 380] on select "constrain contain assemble extend" at bounding box center [688, 378] width 74 height 18
select select "extend"
click at [651, 369] on select "constrain contain assemble extend" at bounding box center [688, 378] width 74 height 18
click at [853, 375] on select "Rather So Moreover Likely" at bounding box center [890, 378] width 74 height 18
select select "Moreover"
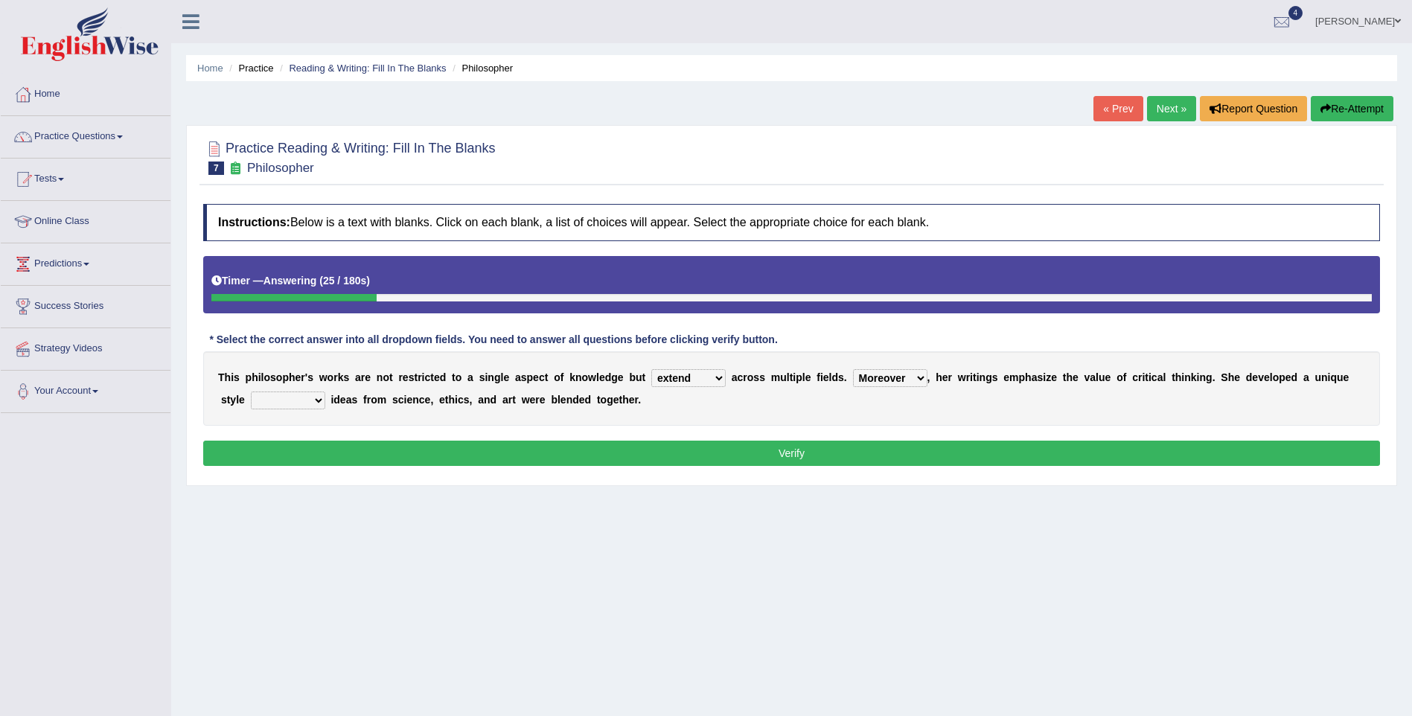
click at [853, 369] on select "Rather So Moreover Likely" at bounding box center [890, 378] width 74 height 18
click at [251, 395] on select "in that that which in which" at bounding box center [288, 401] width 74 height 18
select select "which"
click at [251, 392] on select "in that that which in which" at bounding box center [288, 401] width 74 height 18
click at [268, 450] on button "Verify" at bounding box center [791, 453] width 1177 height 25
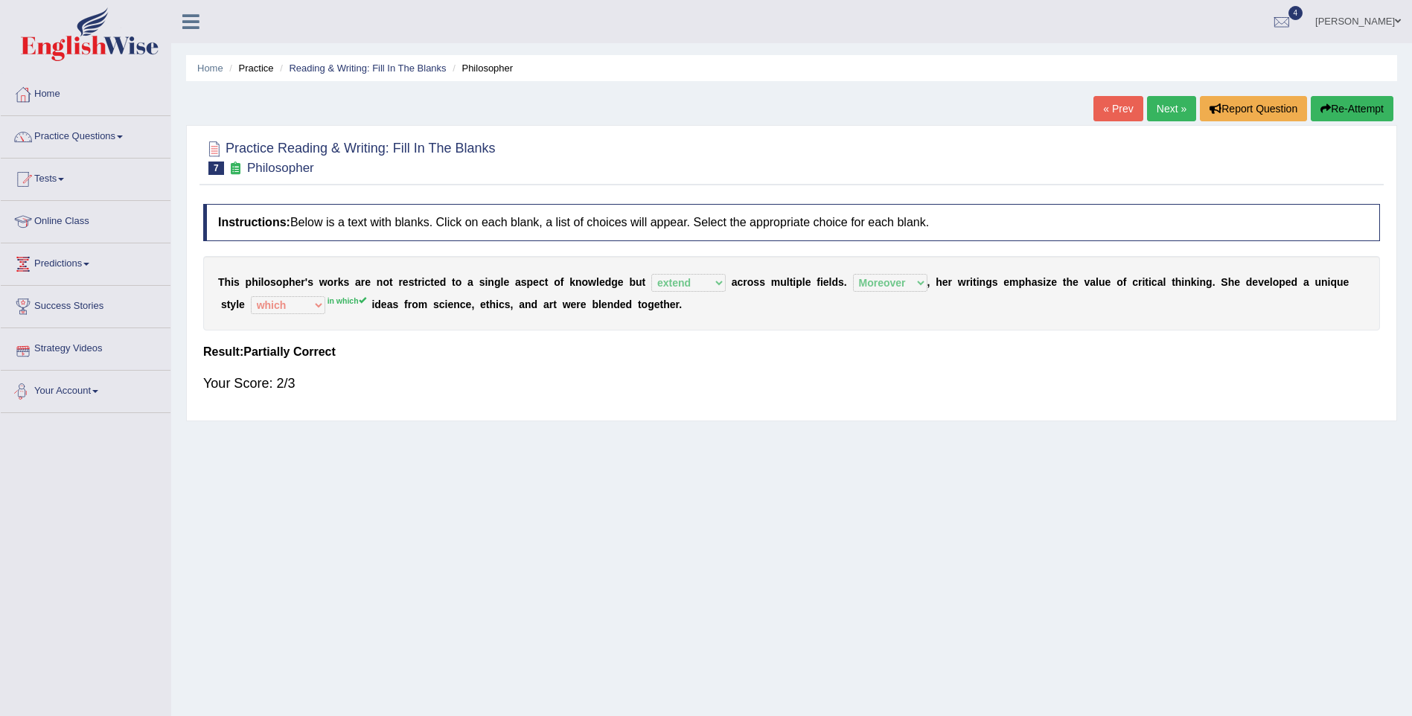
click at [47, 346] on link "Strategy Videos" at bounding box center [86, 346] width 170 height 37
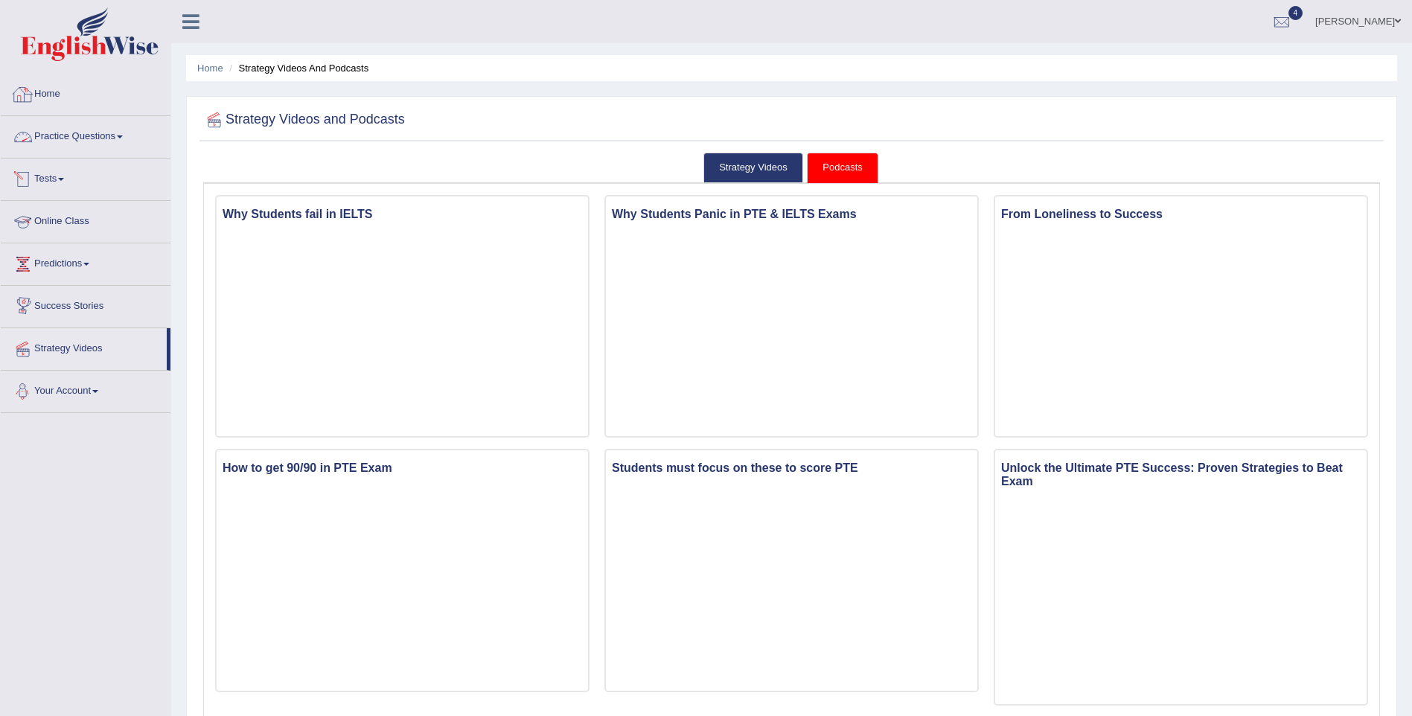
click at [45, 96] on link "Home" at bounding box center [86, 92] width 170 height 37
